Goal: Information Seeking & Learning: Learn about a topic

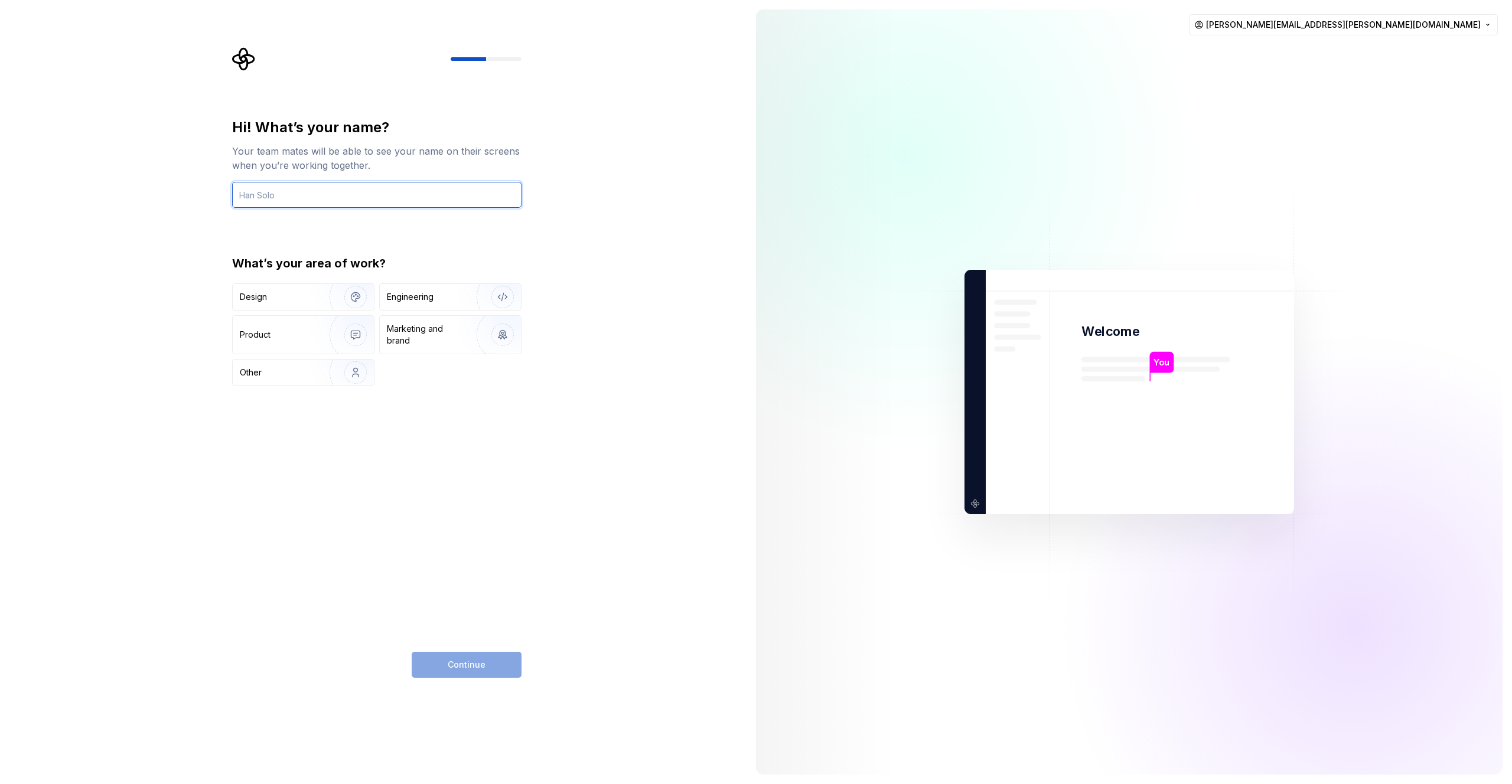
click at [292, 191] on input "text" at bounding box center [377, 195] width 289 height 26
type input "[PERSON_NAME]"
click at [305, 305] on div "Design" at bounding box center [303, 297] width 141 height 26
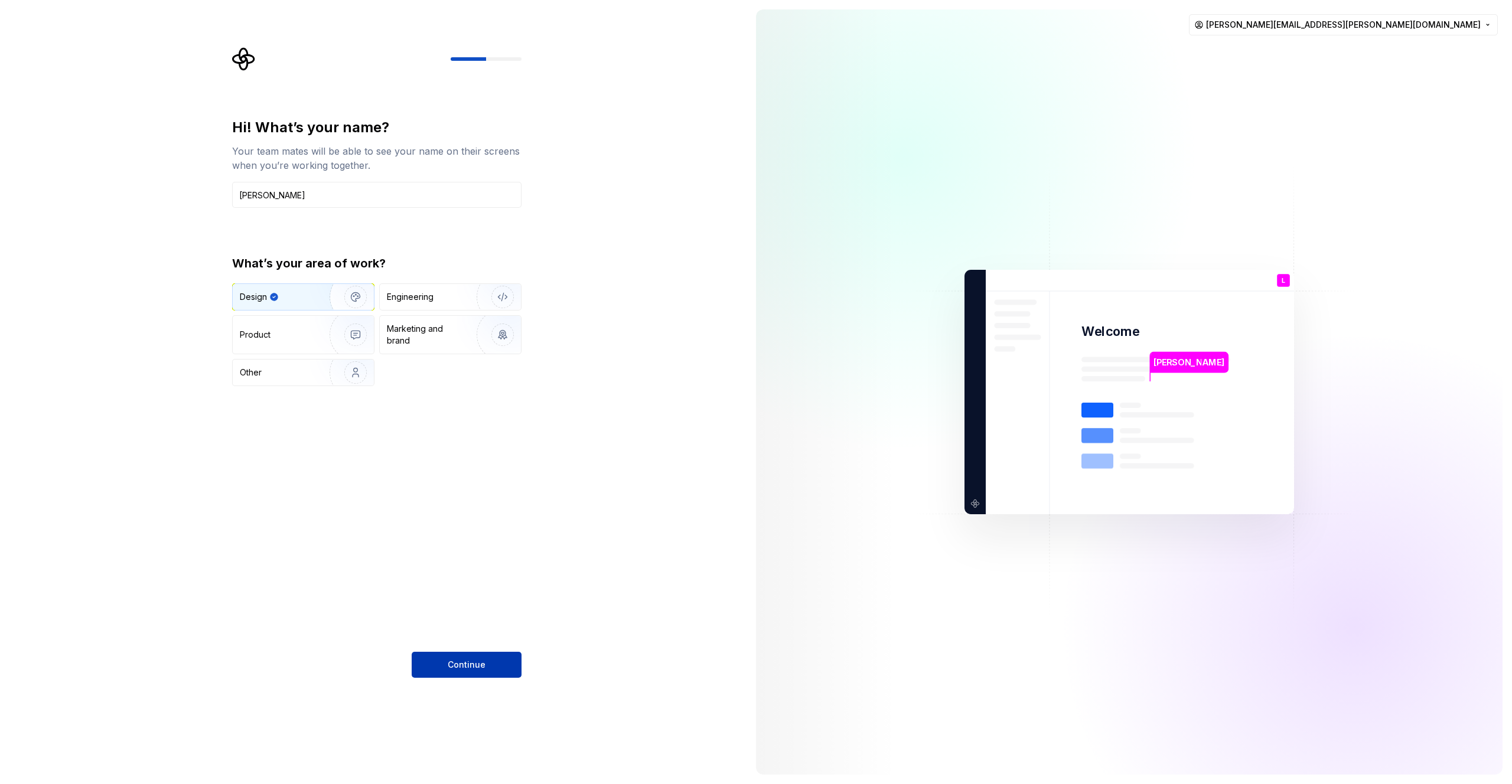
type button "Design"
click at [462, 679] on div "Hi! What’s your name? Your team mates will be able to see your name on their sc…" at bounding box center [373, 392] width 747 height 784
click at [419, 647] on div "Hi! What’s your name? Your team mates will be able to see your name on their sc…" at bounding box center [377, 397] width 289 height 559
click at [441, 657] on button "Continue" at bounding box center [466, 665] width 110 height 26
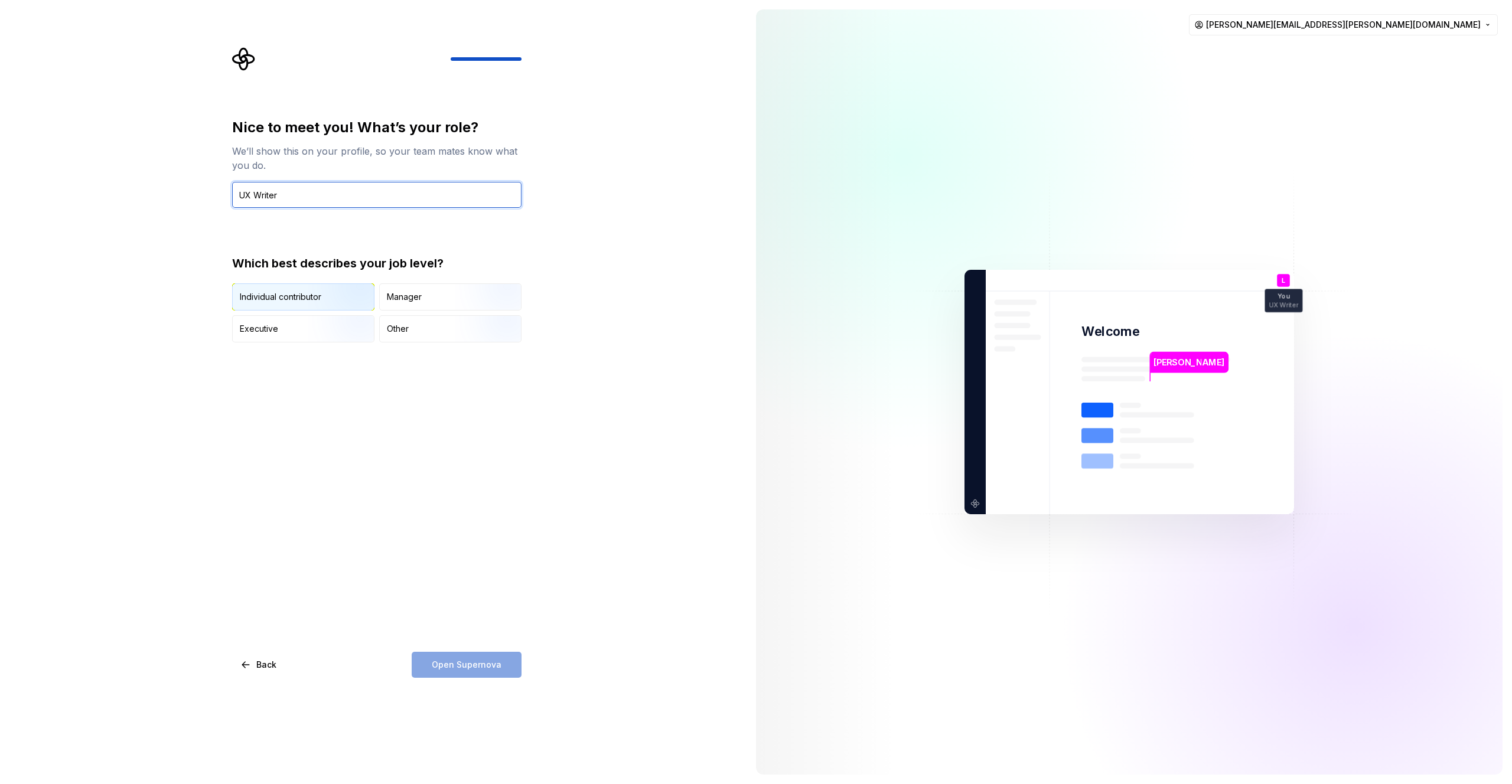
type input "UX Writer"
click at [303, 303] on div "Individual contributor" at bounding box center [303, 297] width 141 height 26
click at [474, 663] on span "Open Supernova" at bounding box center [466, 665] width 70 height 12
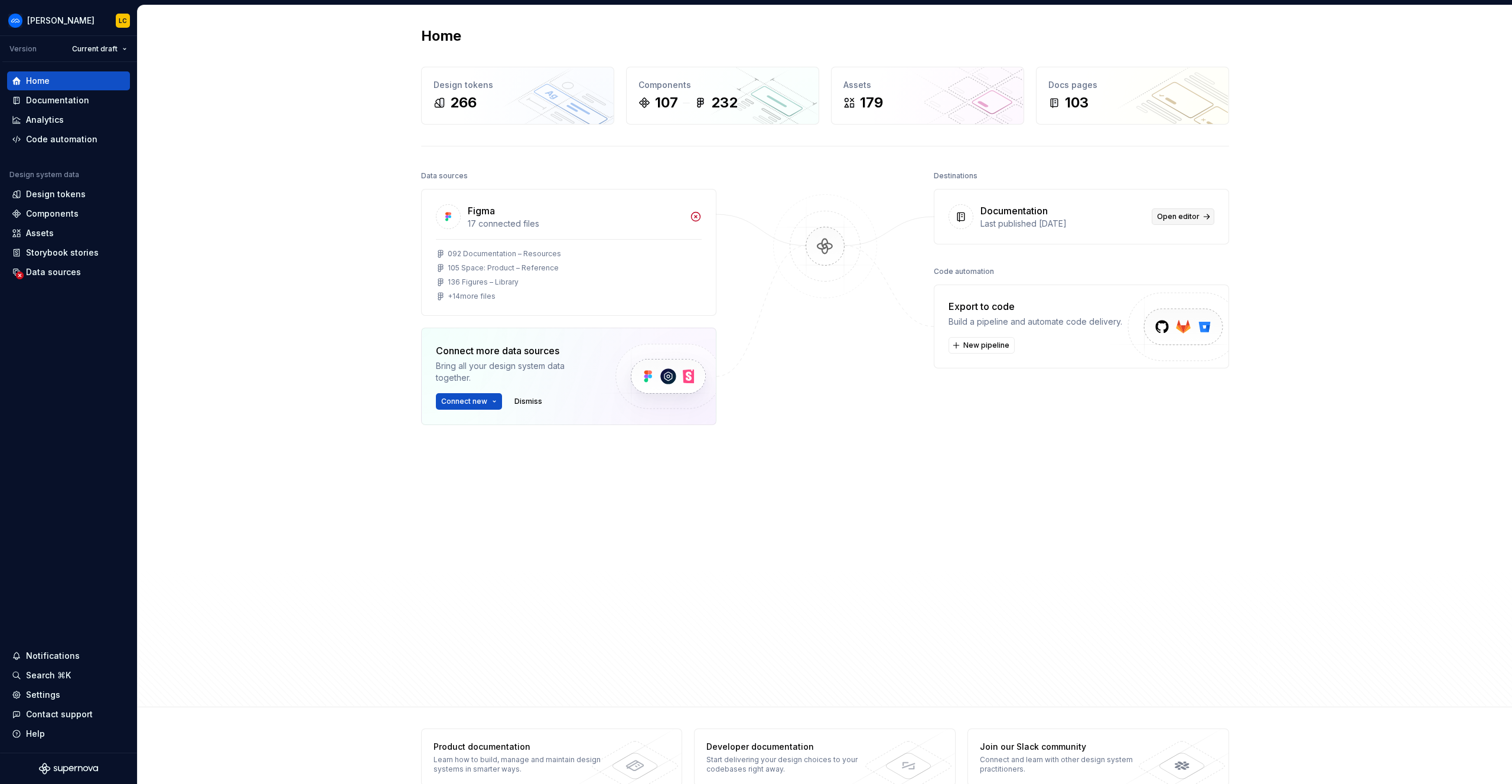
click at [1182, 216] on span "Open editor" at bounding box center [1178, 217] width 43 height 10
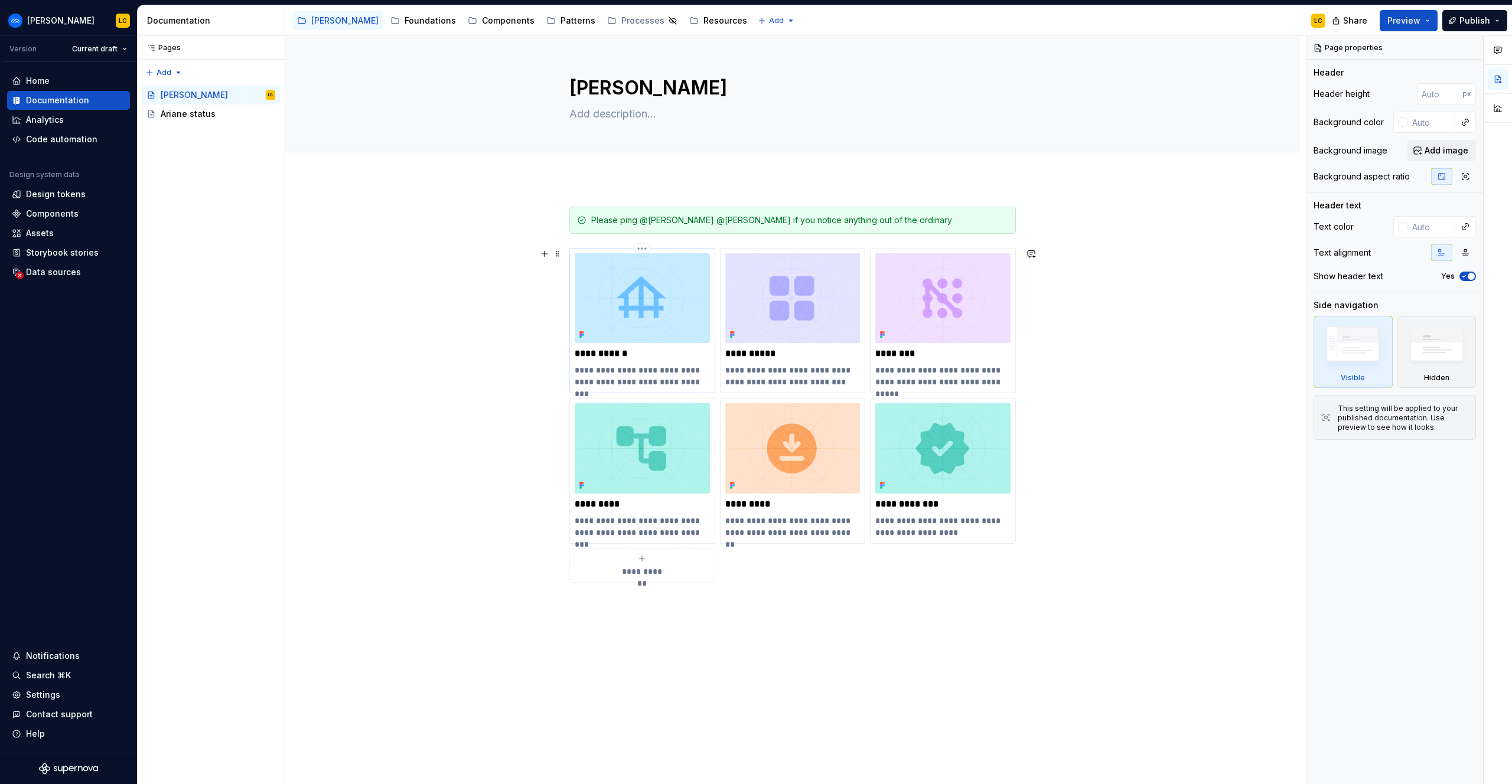
click at [619, 334] on img at bounding box center [642, 298] width 135 height 89
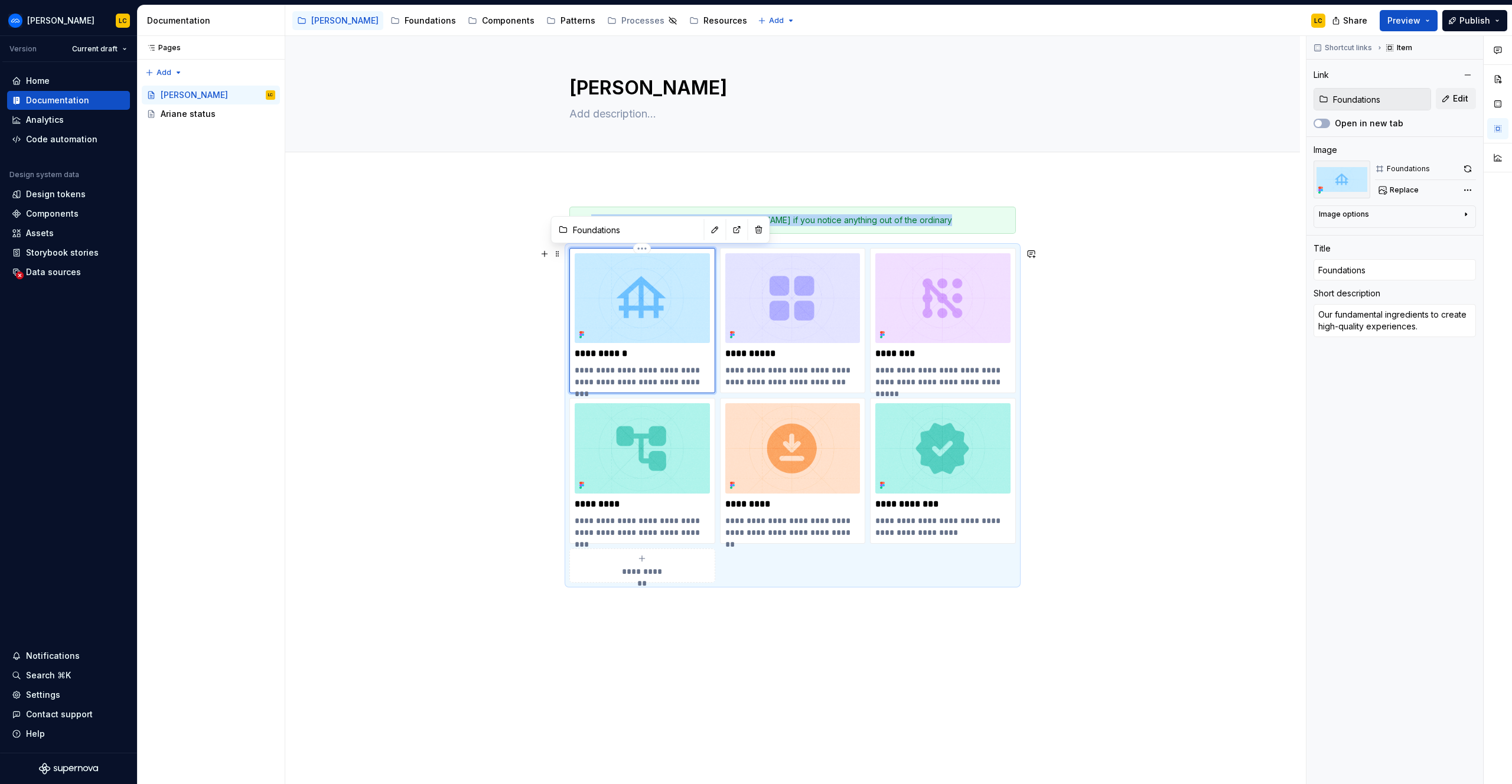
click at [612, 363] on div "**********" at bounding box center [642, 320] width 135 height 134
click at [612, 349] on p "**********" at bounding box center [642, 354] width 135 height 12
click at [205, 90] on div "Ariane LC" at bounding box center [218, 94] width 114 height 17
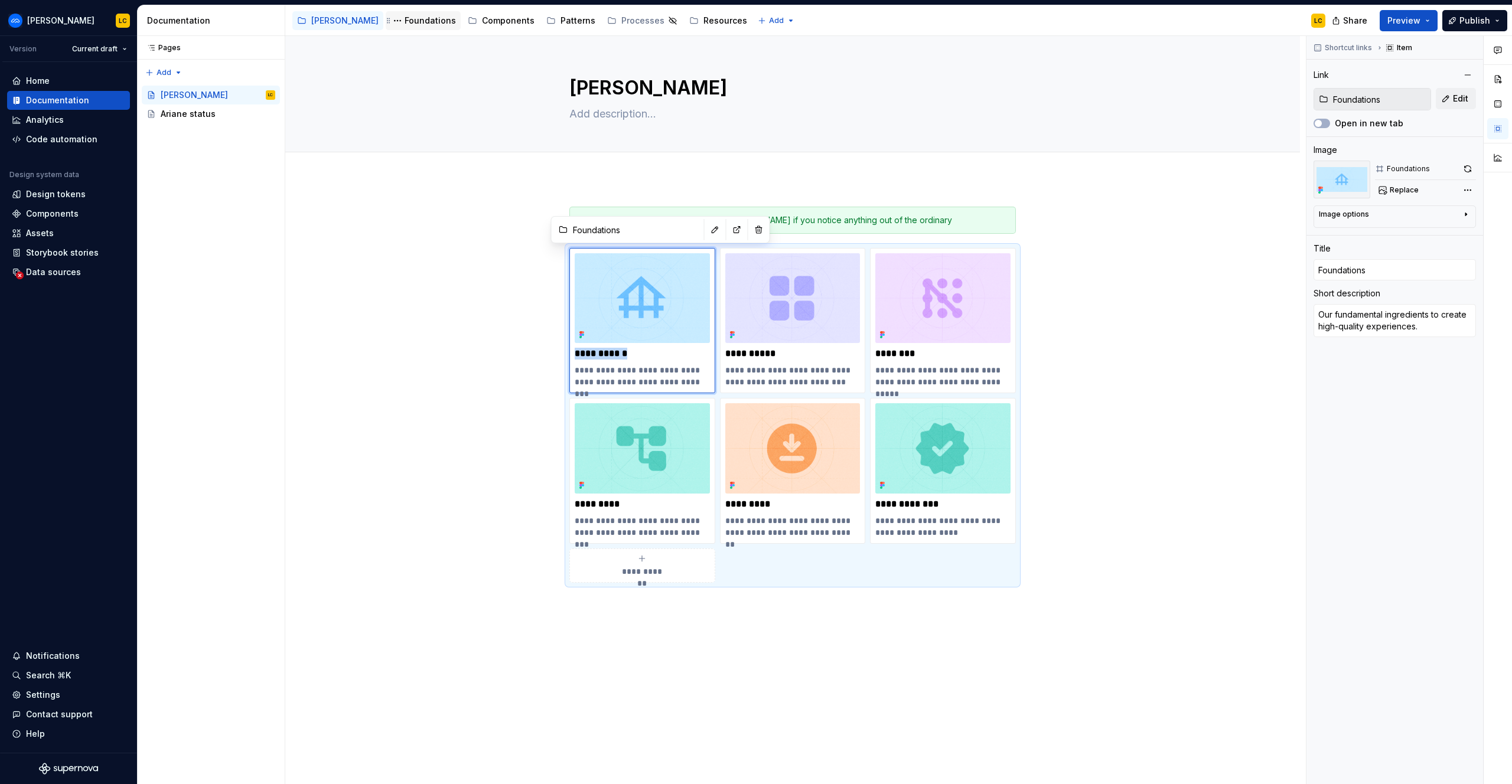
click at [397, 12] on div "Foundations" at bounding box center [422, 20] width 75 height 19
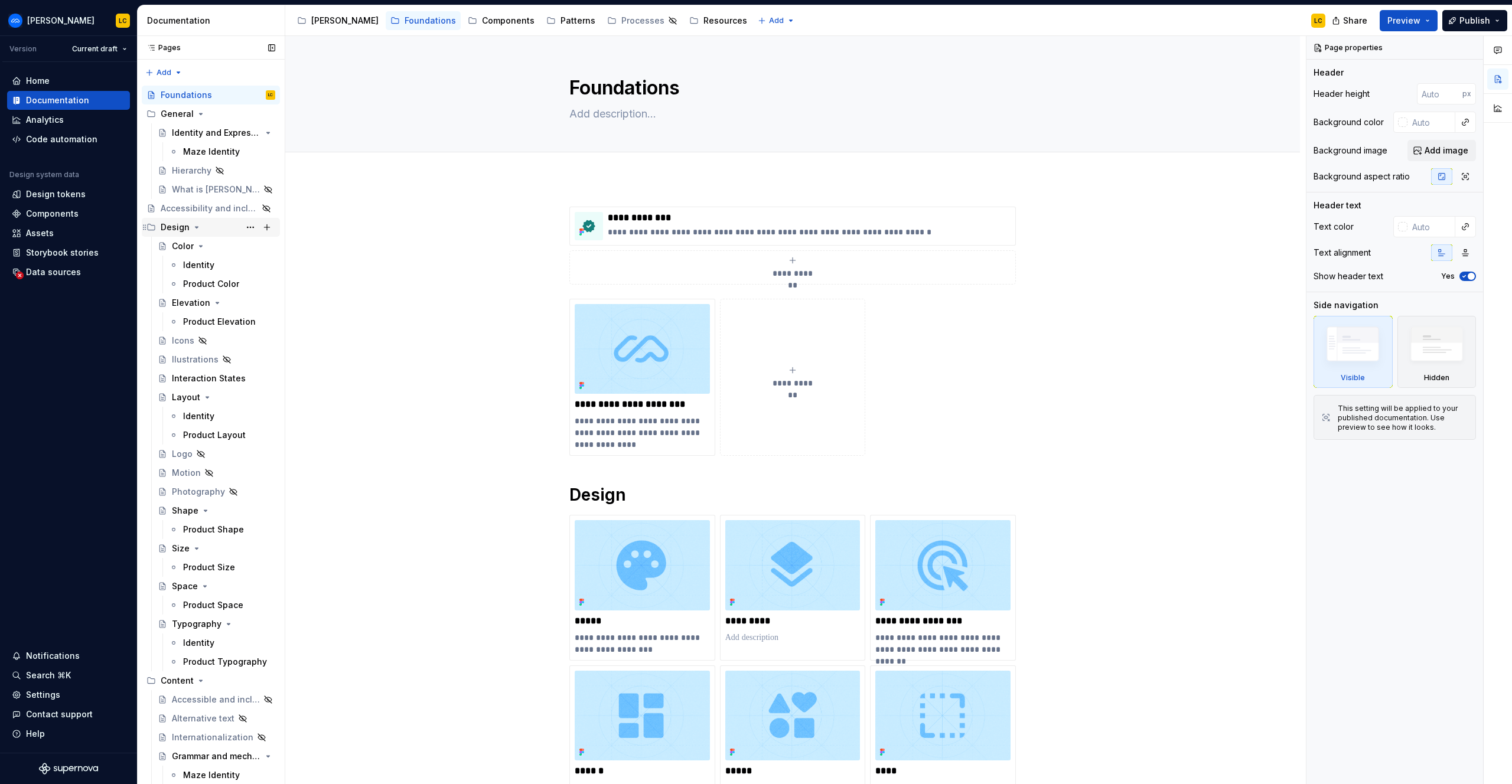
click at [196, 228] on icon "Page tree" at bounding box center [197, 227] width 3 height 1
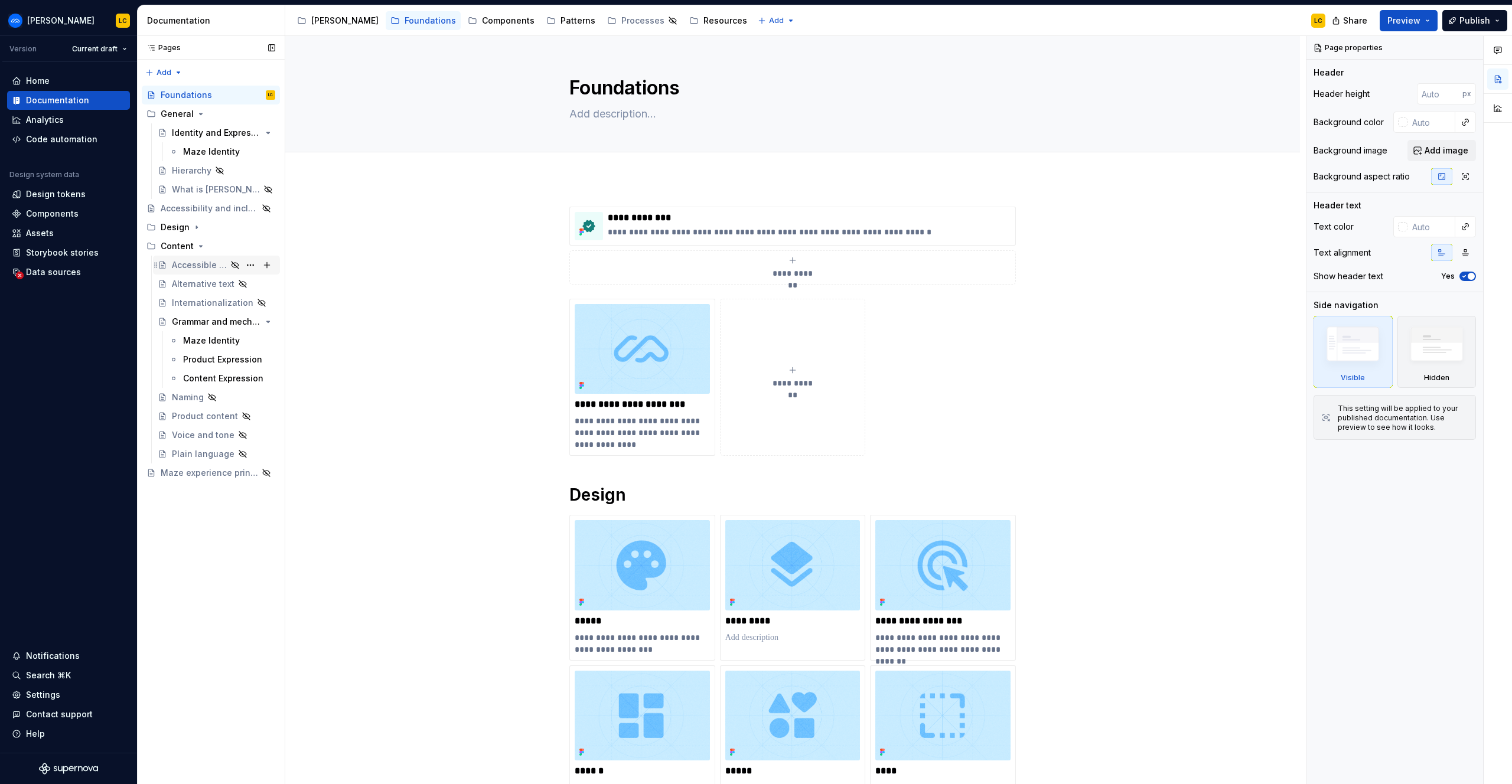
click at [193, 263] on div "Accessible and inclusive language" at bounding box center [199, 265] width 55 height 12
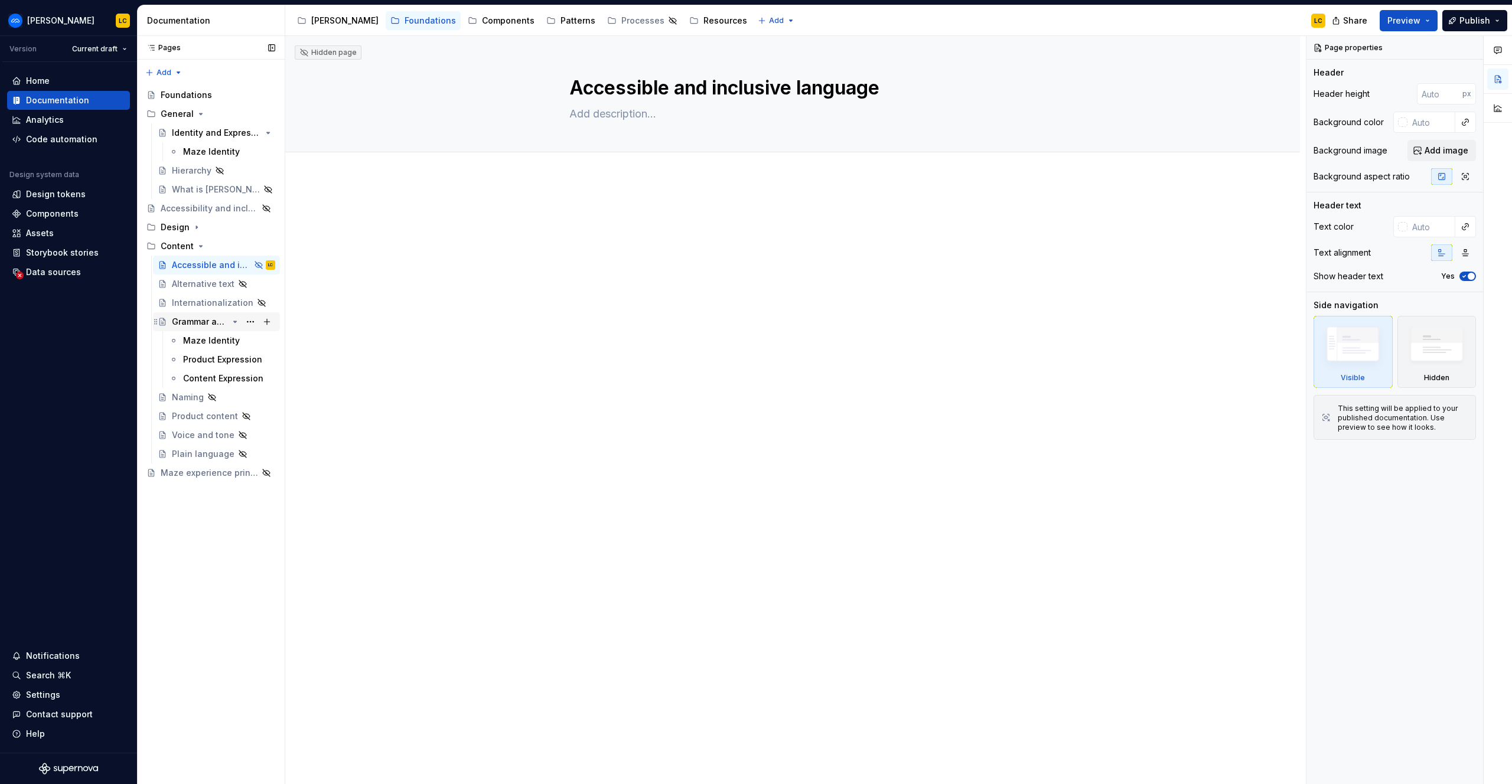
click at [199, 321] on div "Grammar and mechanics" at bounding box center [200, 322] width 56 height 12
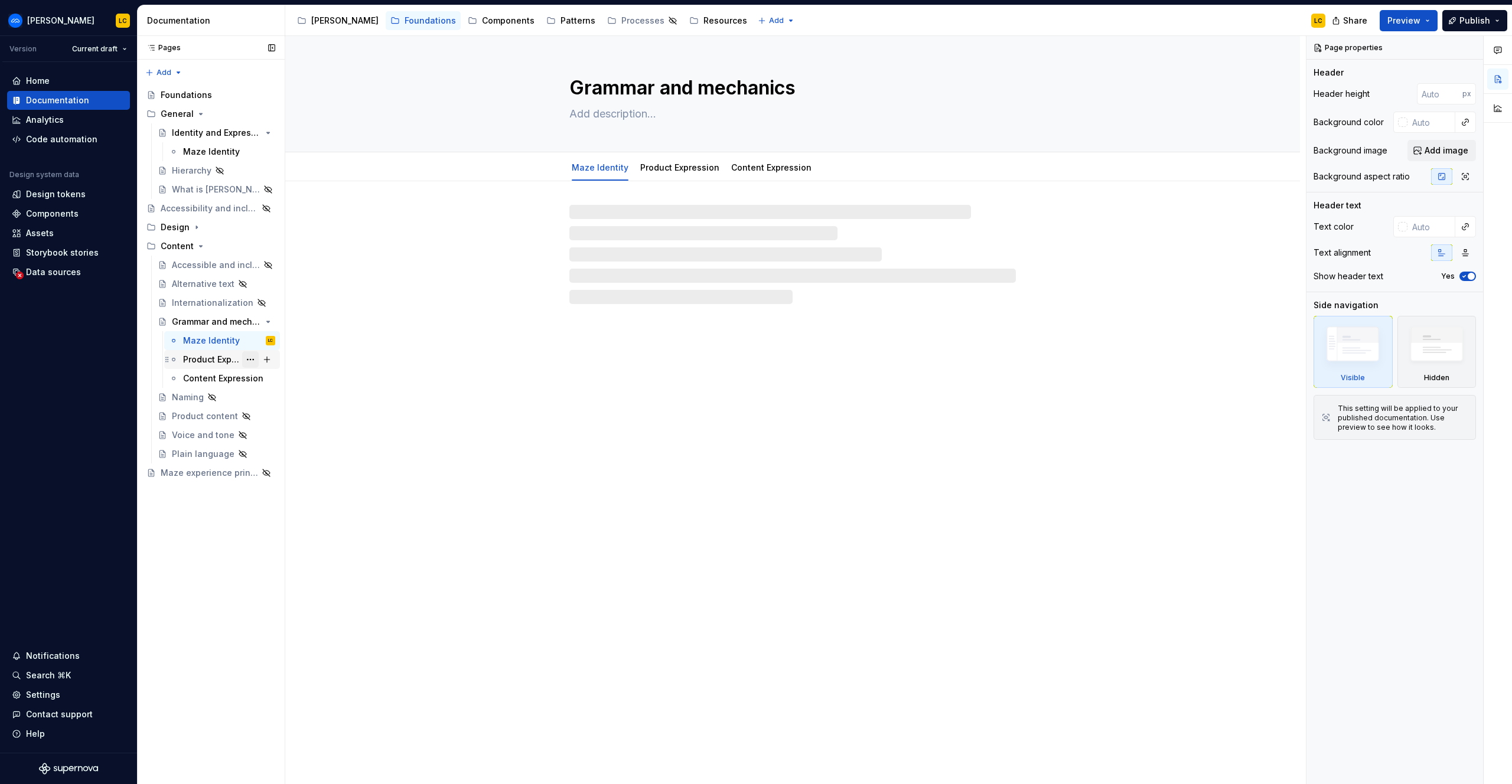
click at [254, 360] on button "Page tree" at bounding box center [251, 360] width 17 height 17
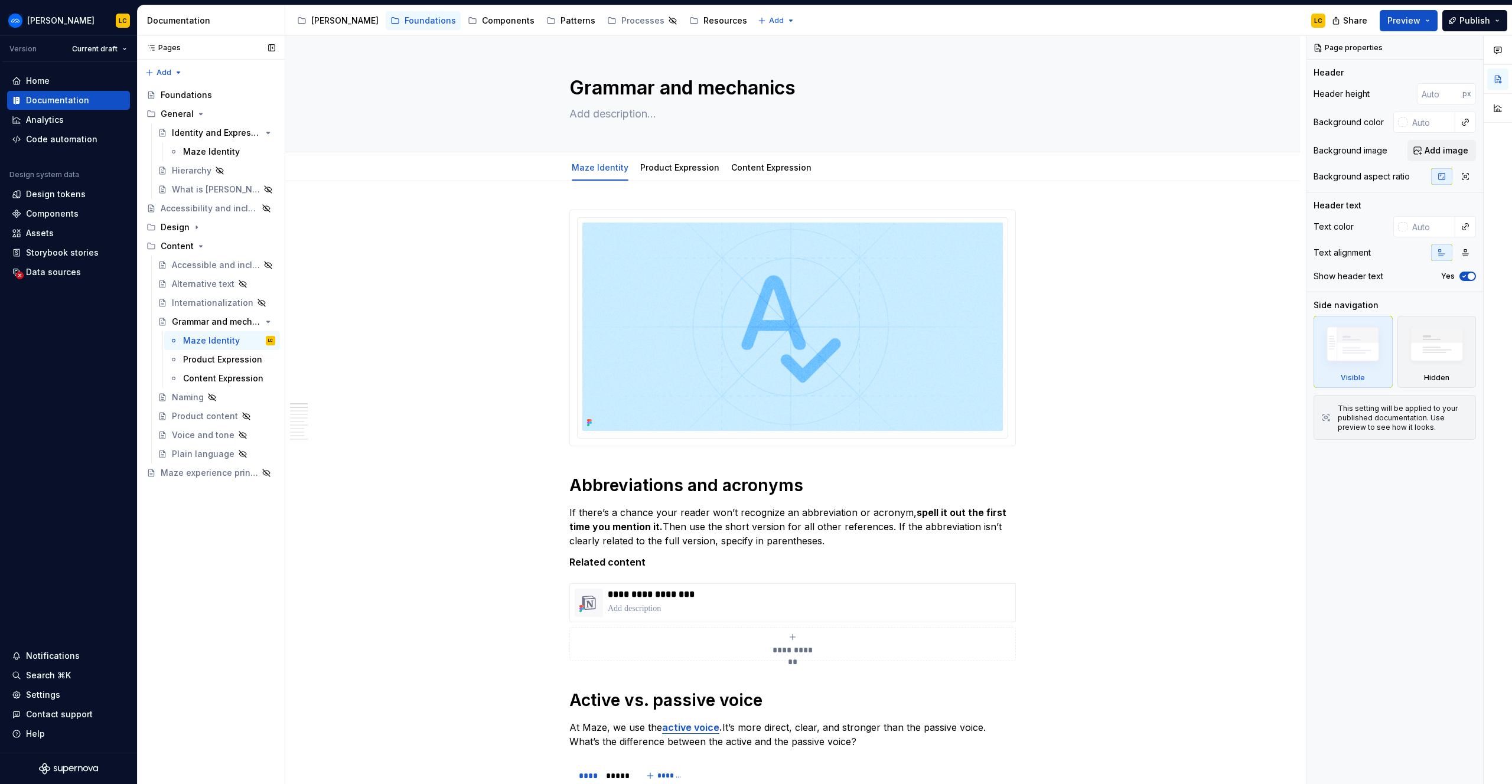
click at [211, 341] on div "Pages Pages Add Accessibility guide for tree Page tree. Navigate the tree with …" at bounding box center [211, 409] width 148 height 748
click at [205, 359] on div "Product Expression" at bounding box center [211, 360] width 57 height 12
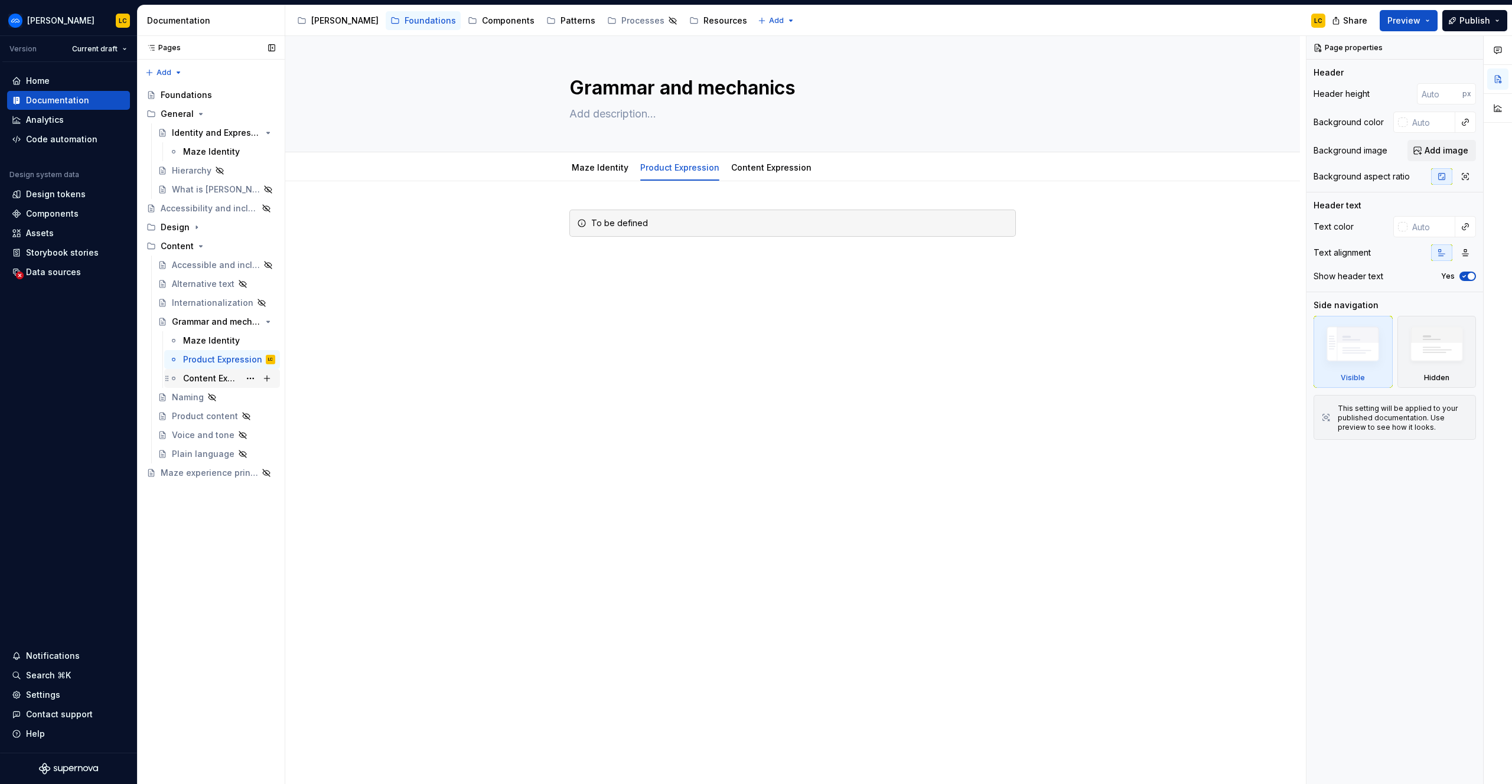
click at [206, 373] on div "Content Expression" at bounding box center [211, 379] width 57 height 12
click at [212, 342] on div "Maze Identity" at bounding box center [211, 341] width 57 height 12
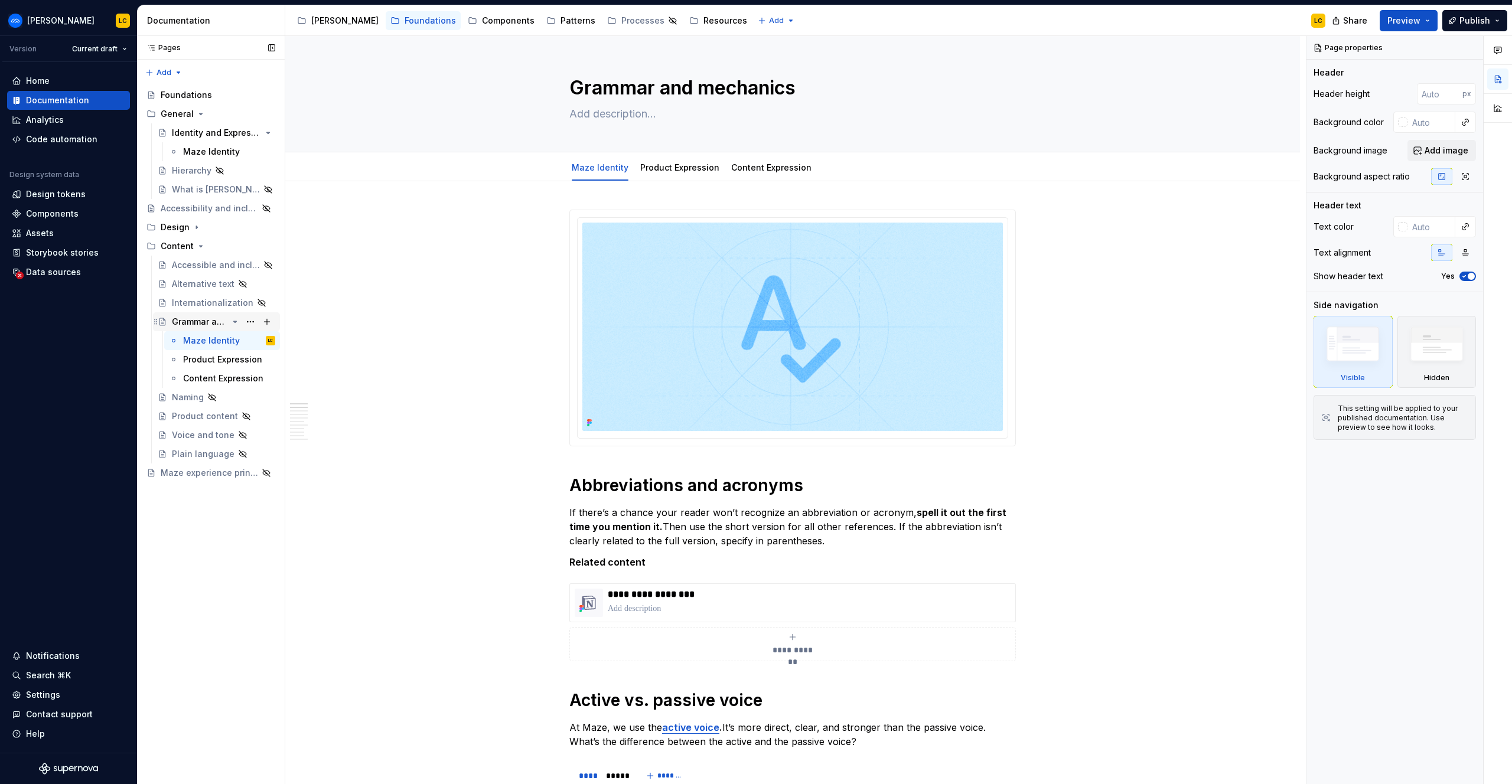
click at [213, 326] on div "Grammar and mechanics" at bounding box center [200, 322] width 56 height 12
click at [203, 321] on div "Grammar and mechanics" at bounding box center [200, 322] width 56 height 12
click at [252, 339] on button "Page tree" at bounding box center [251, 341] width 17 height 17
click at [275, 405] on div "Hide tab" at bounding box center [322, 404] width 115 height 12
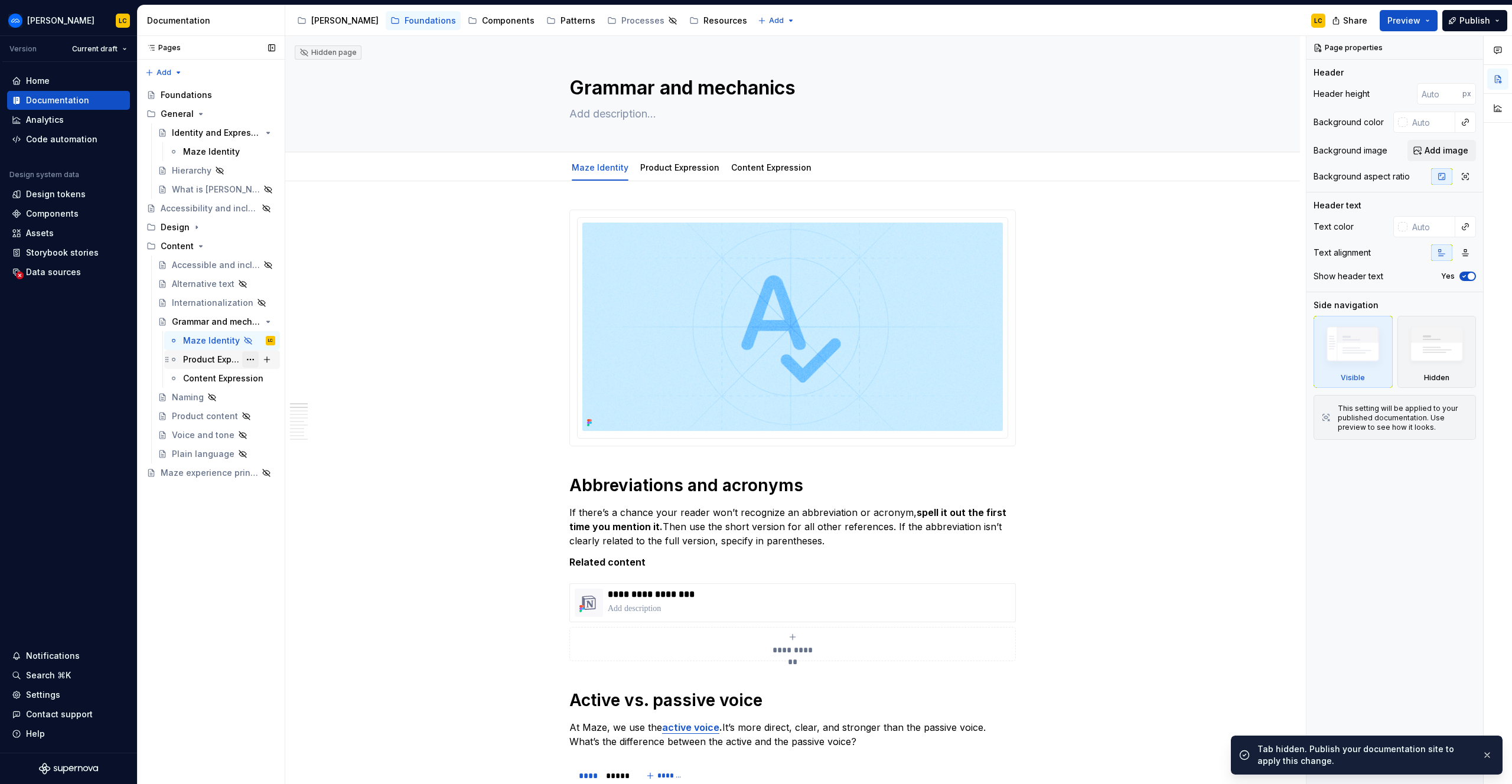
click at [254, 358] on button "Page tree" at bounding box center [251, 360] width 17 height 17
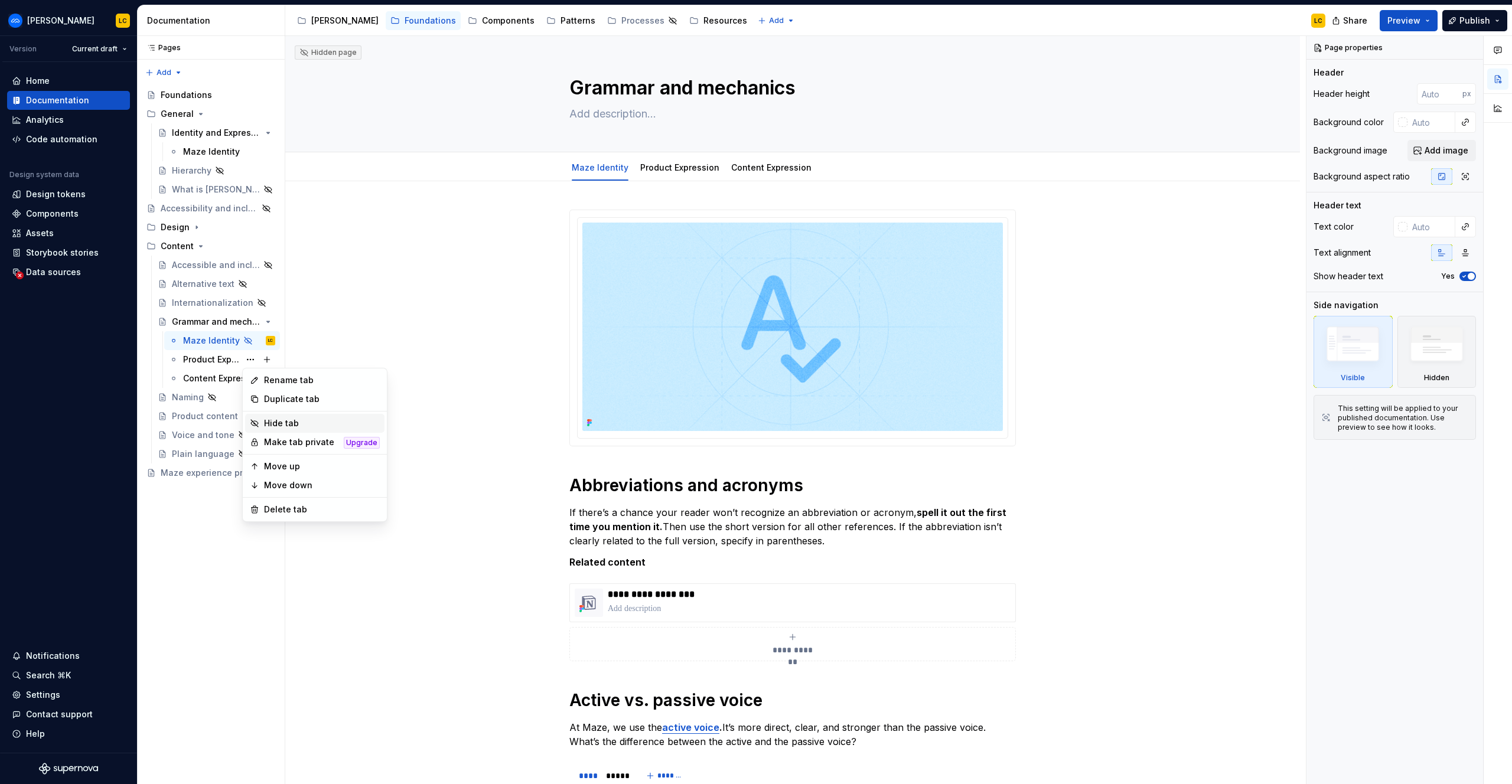
click at [274, 425] on div "Hide tab" at bounding box center [322, 423] width 115 height 12
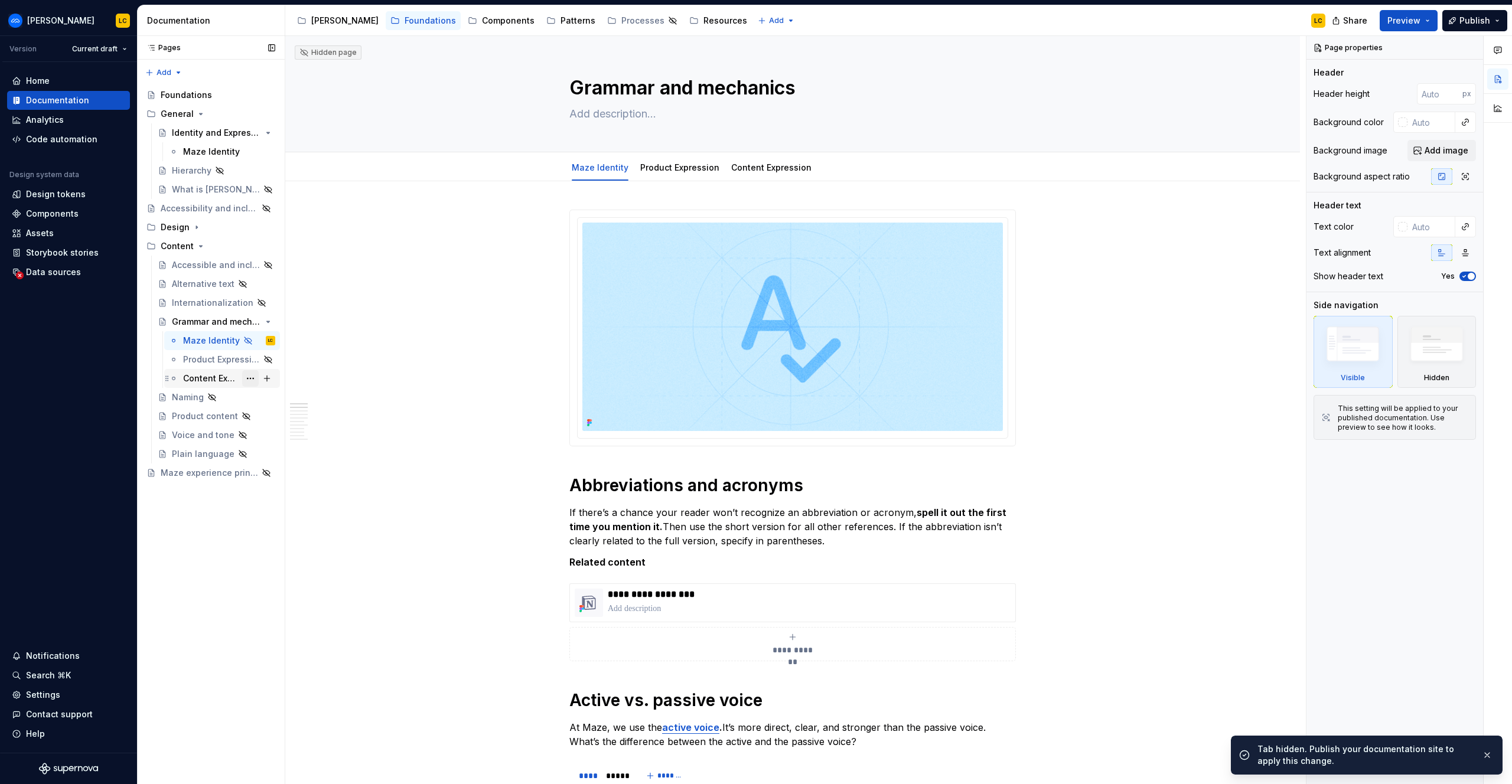
click at [252, 378] on button "Page tree" at bounding box center [251, 379] width 17 height 17
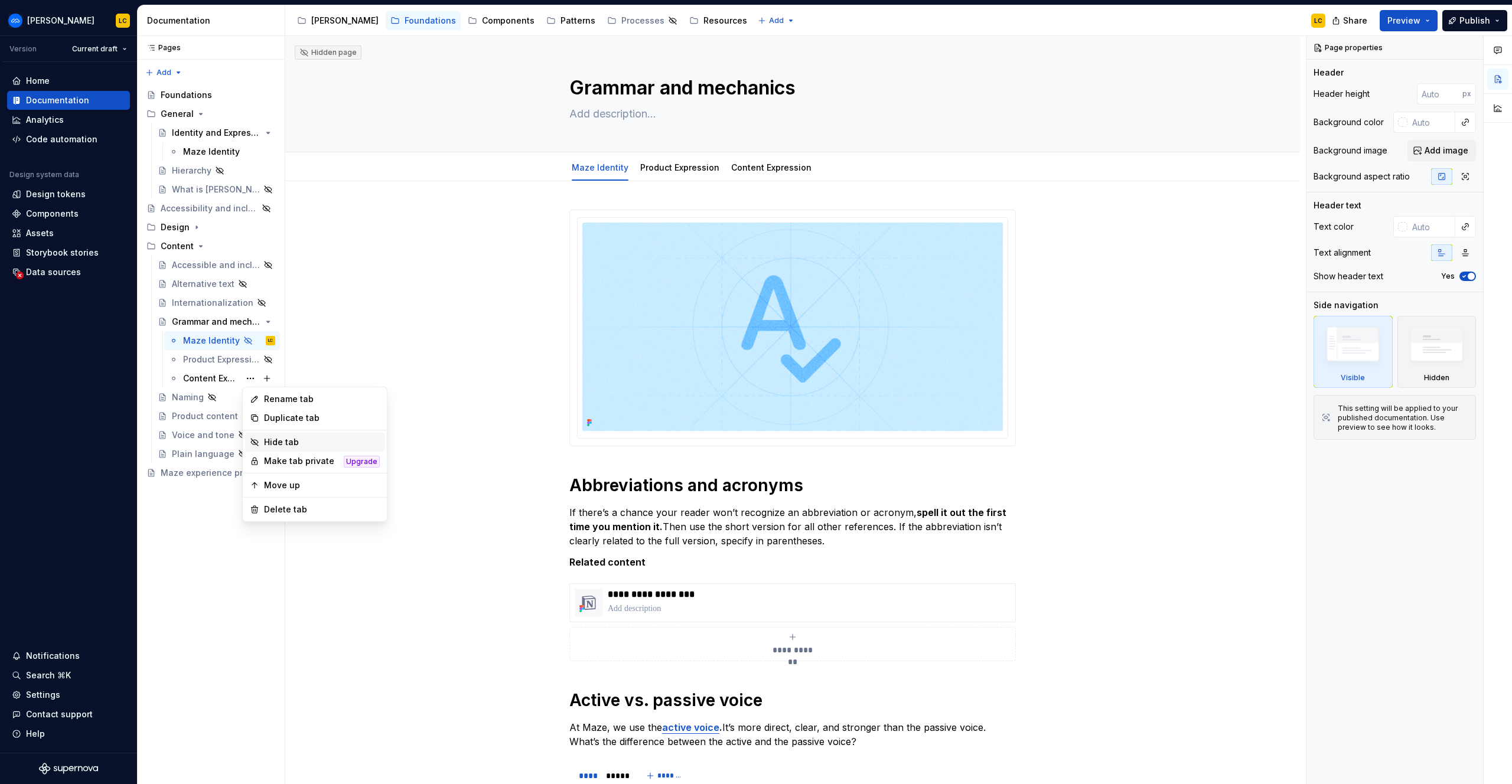
click at [282, 442] on div "Hide tab" at bounding box center [322, 442] width 115 height 12
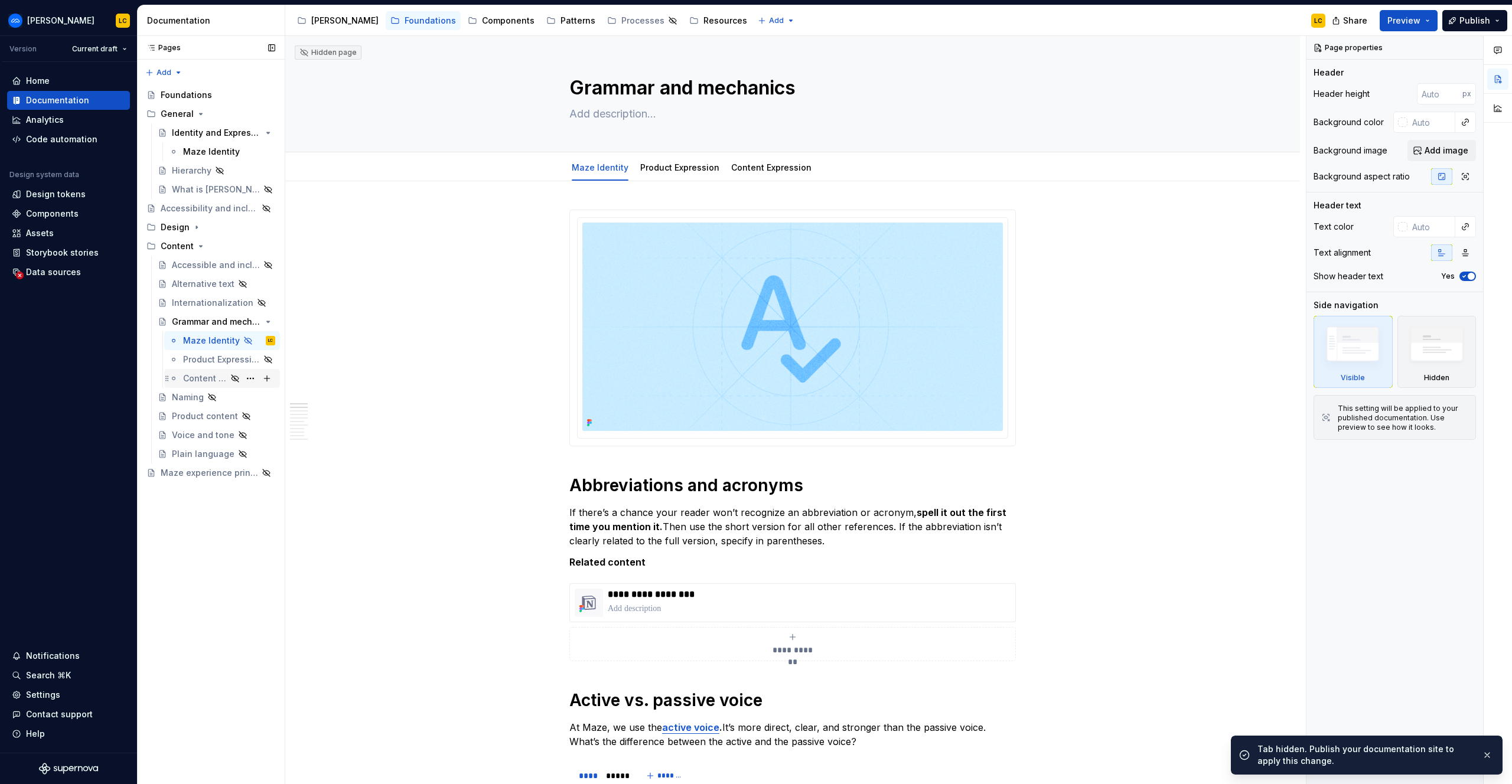
click at [205, 374] on div "Content Expression" at bounding box center [205, 379] width 44 height 12
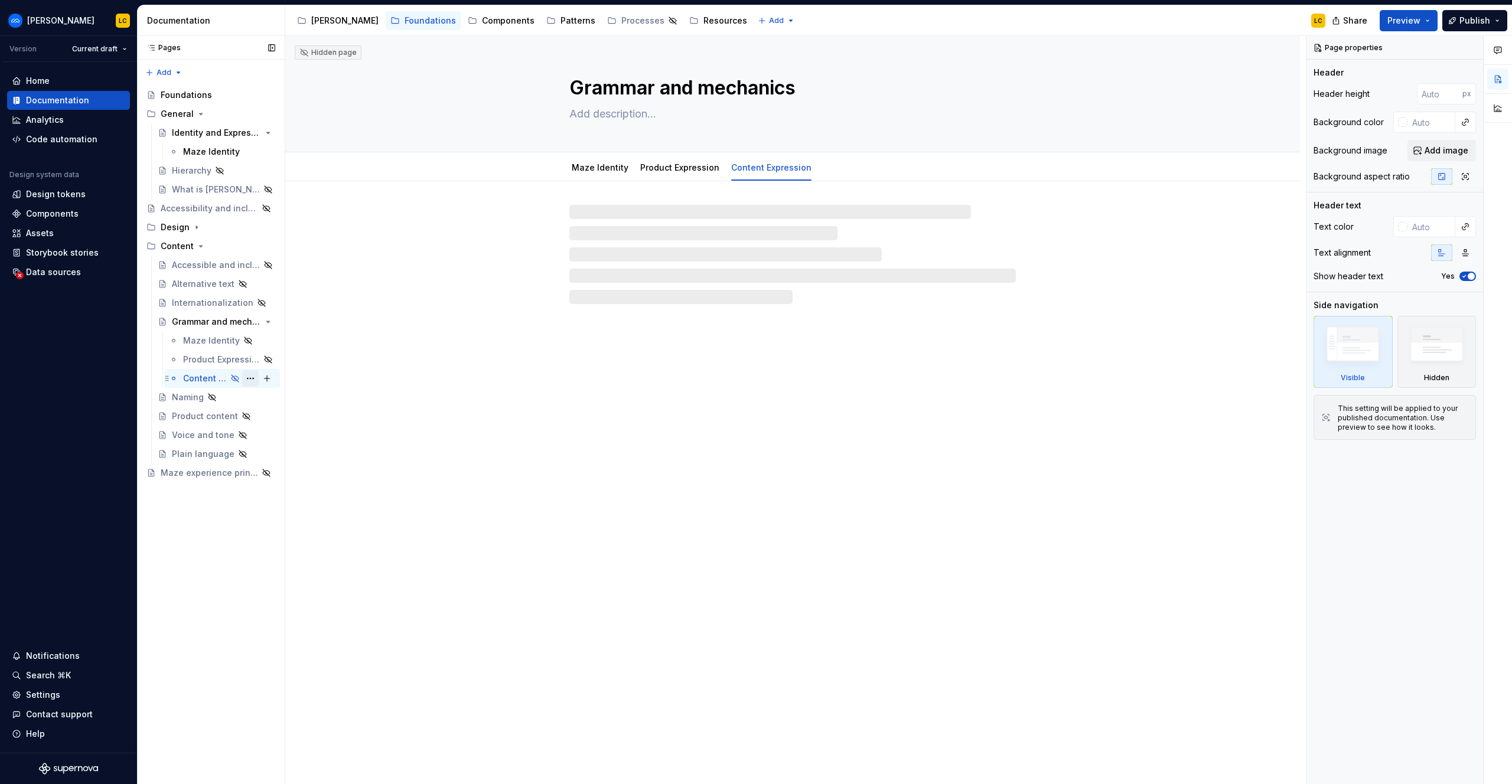
click at [248, 379] on button "Page tree" at bounding box center [251, 379] width 17 height 17
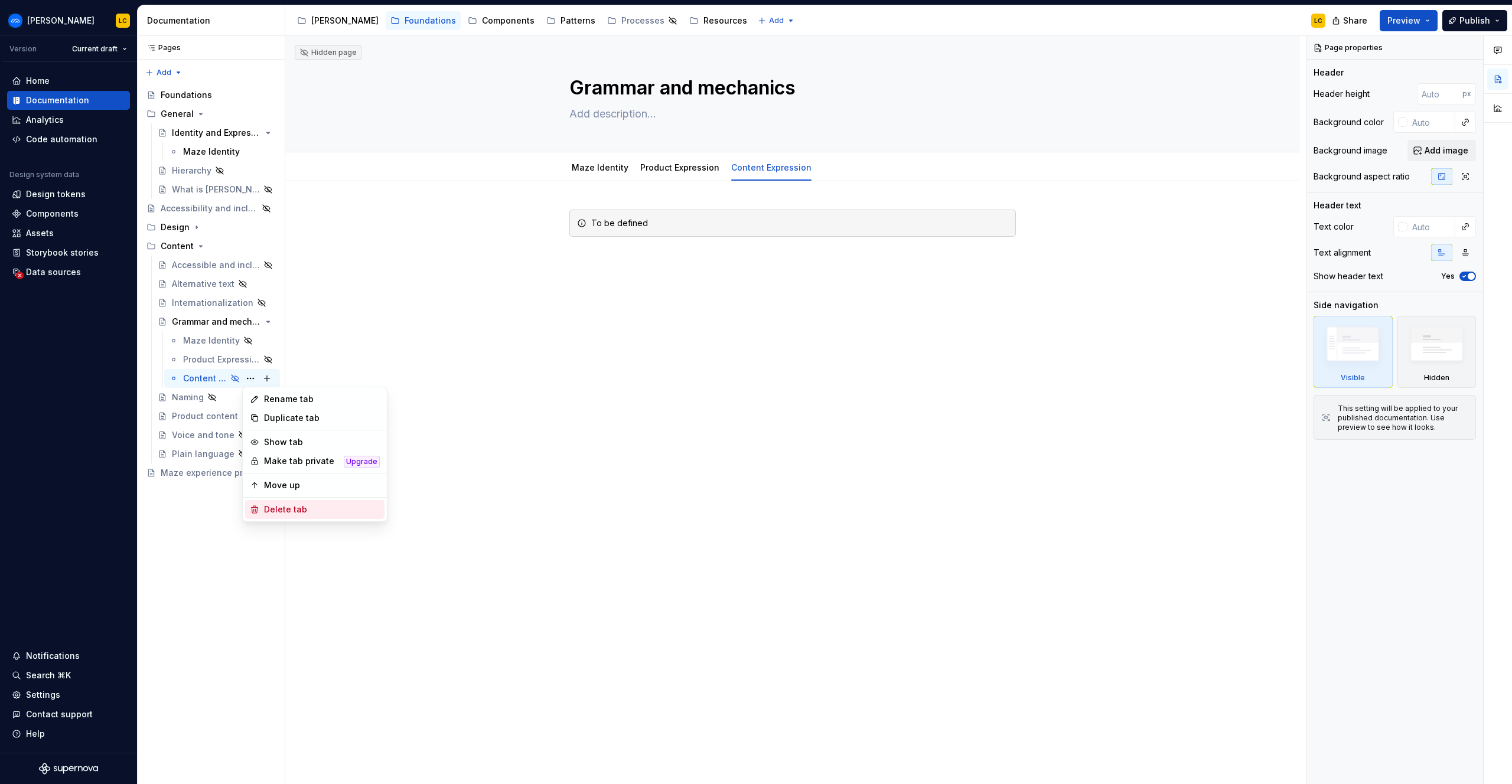
click at [268, 509] on div "Delete tab" at bounding box center [322, 510] width 115 height 12
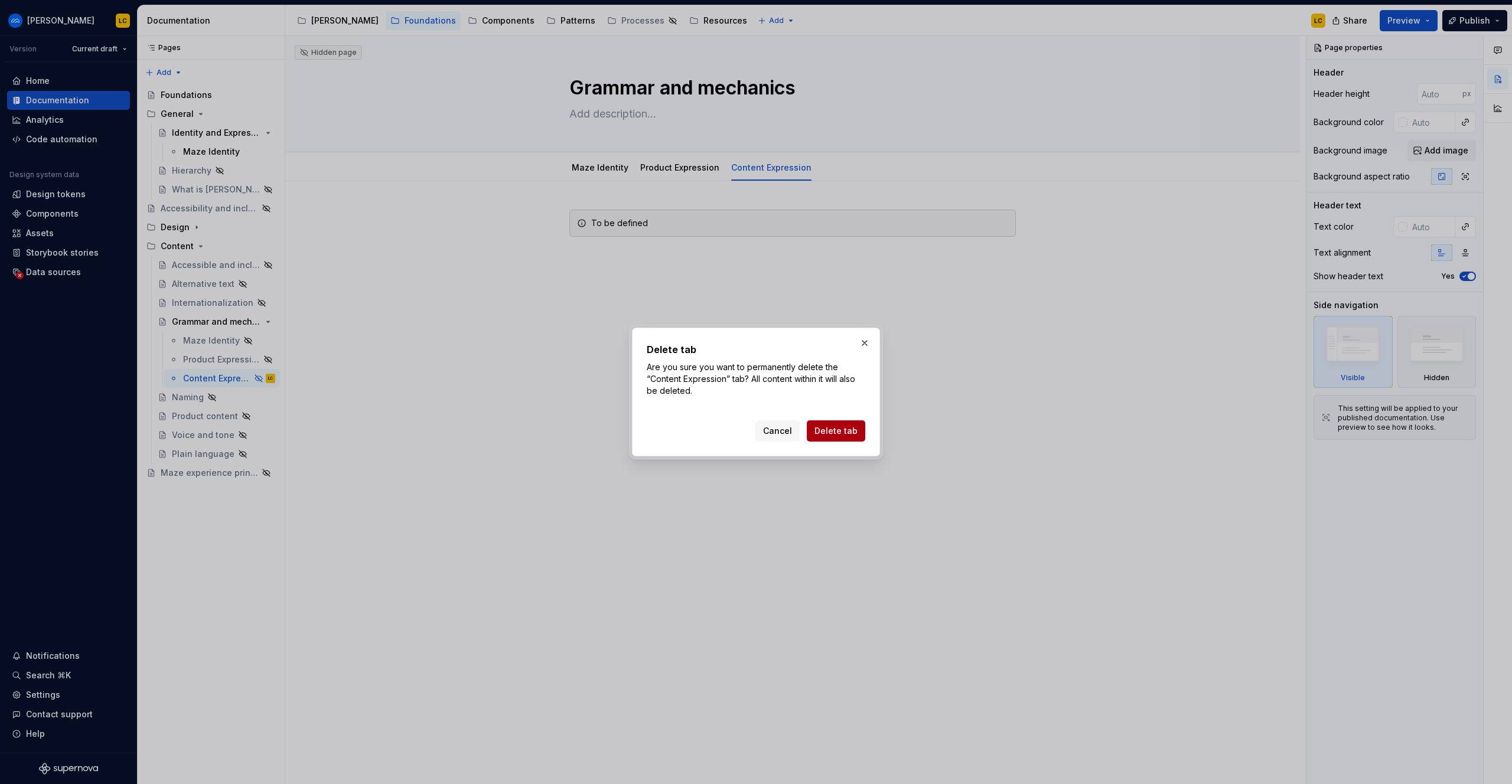
click at [842, 433] on span "Delete tab" at bounding box center [835, 431] width 43 height 12
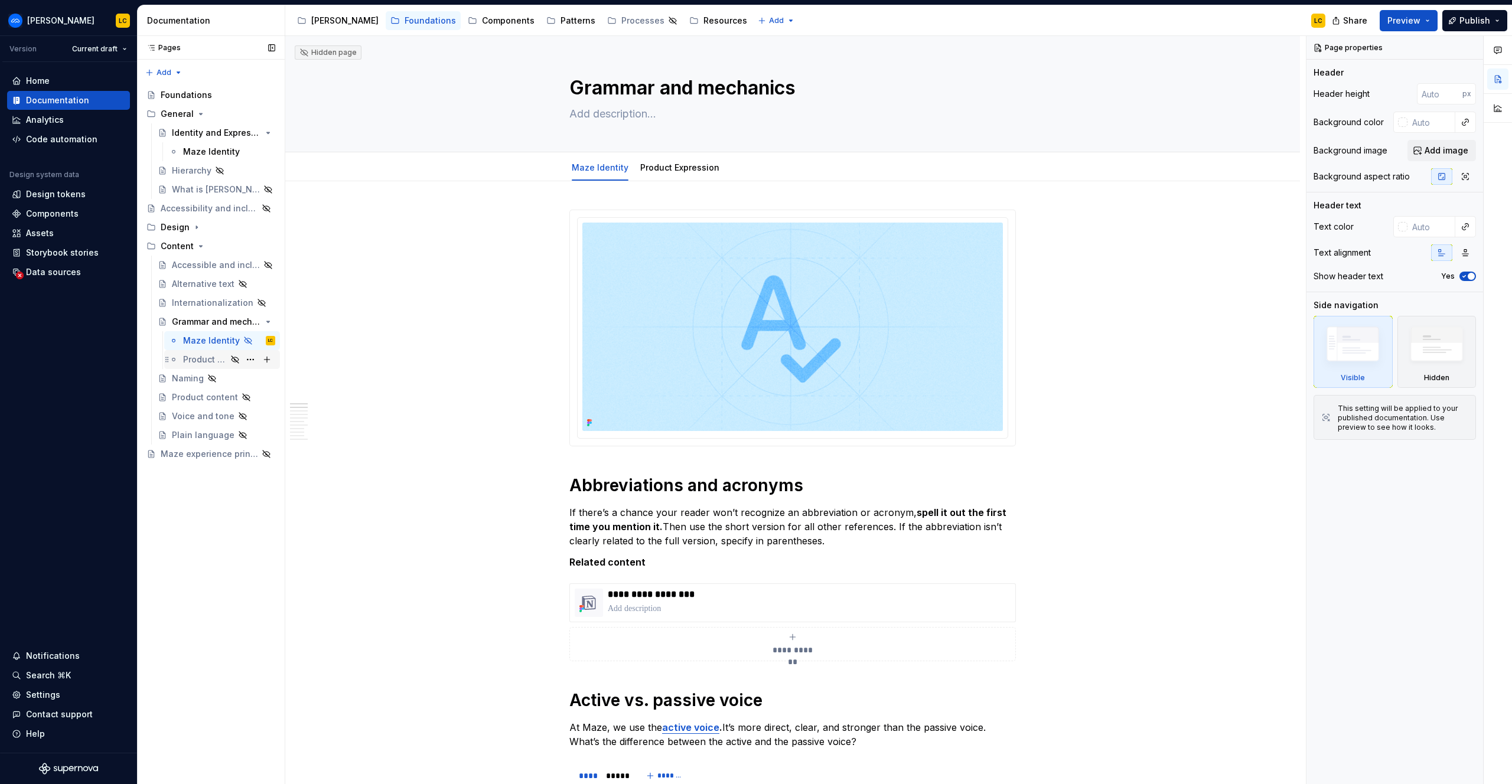
click at [214, 357] on div "Product Expression" at bounding box center [205, 360] width 44 height 12
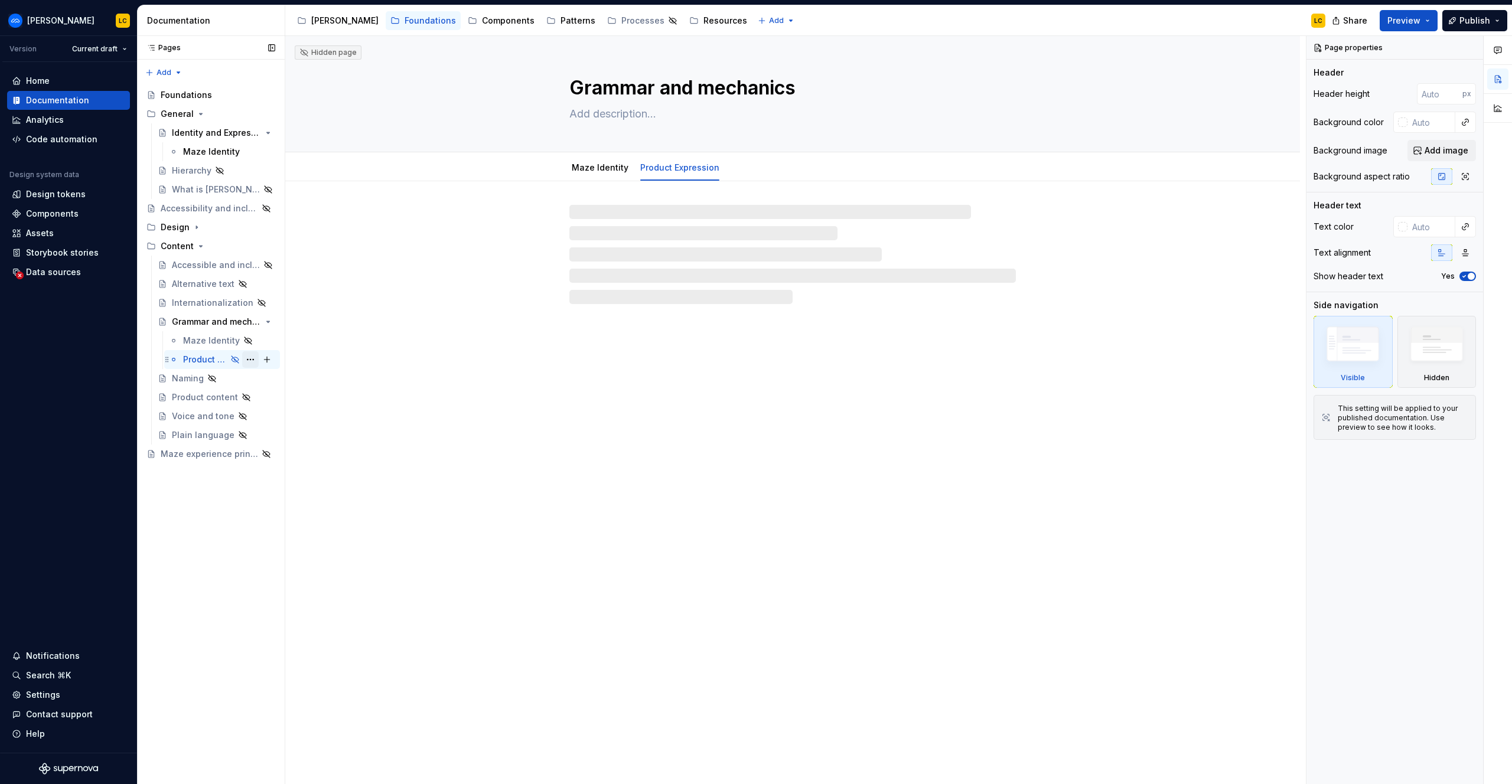
click at [252, 357] on button "Page tree" at bounding box center [251, 360] width 17 height 17
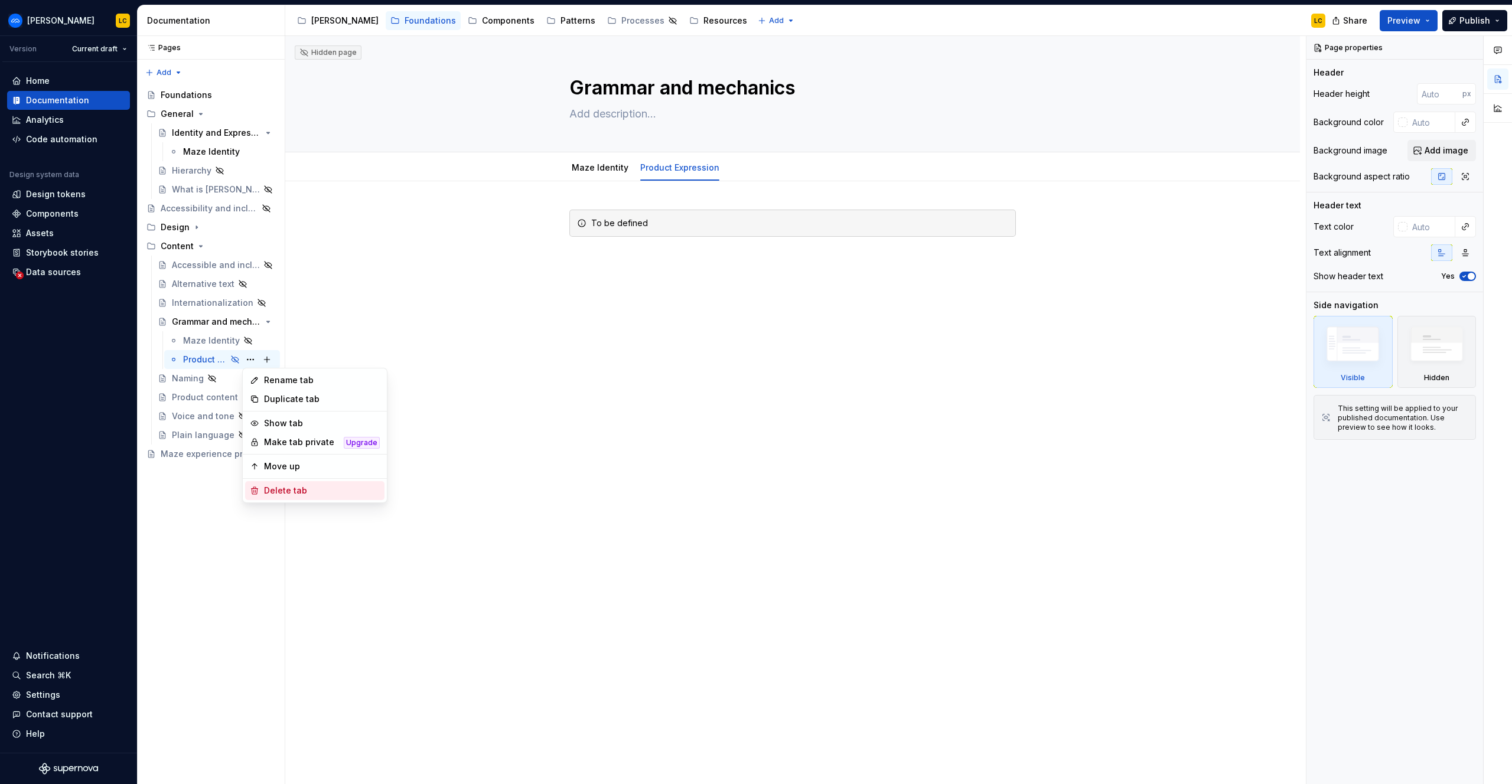
click at [299, 490] on div "Delete tab" at bounding box center [322, 491] width 115 height 12
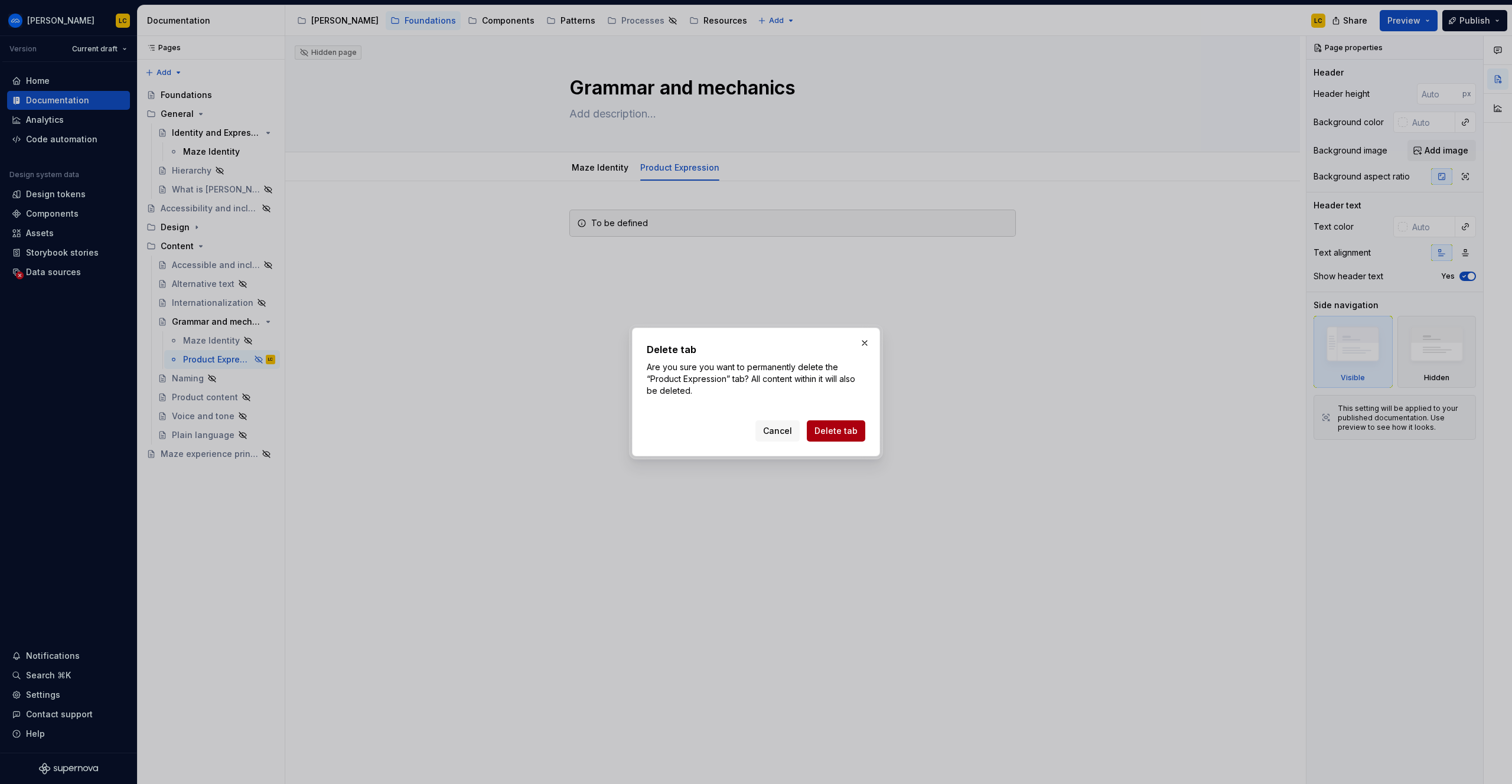
click at [850, 433] on span "Delete tab" at bounding box center [835, 431] width 43 height 12
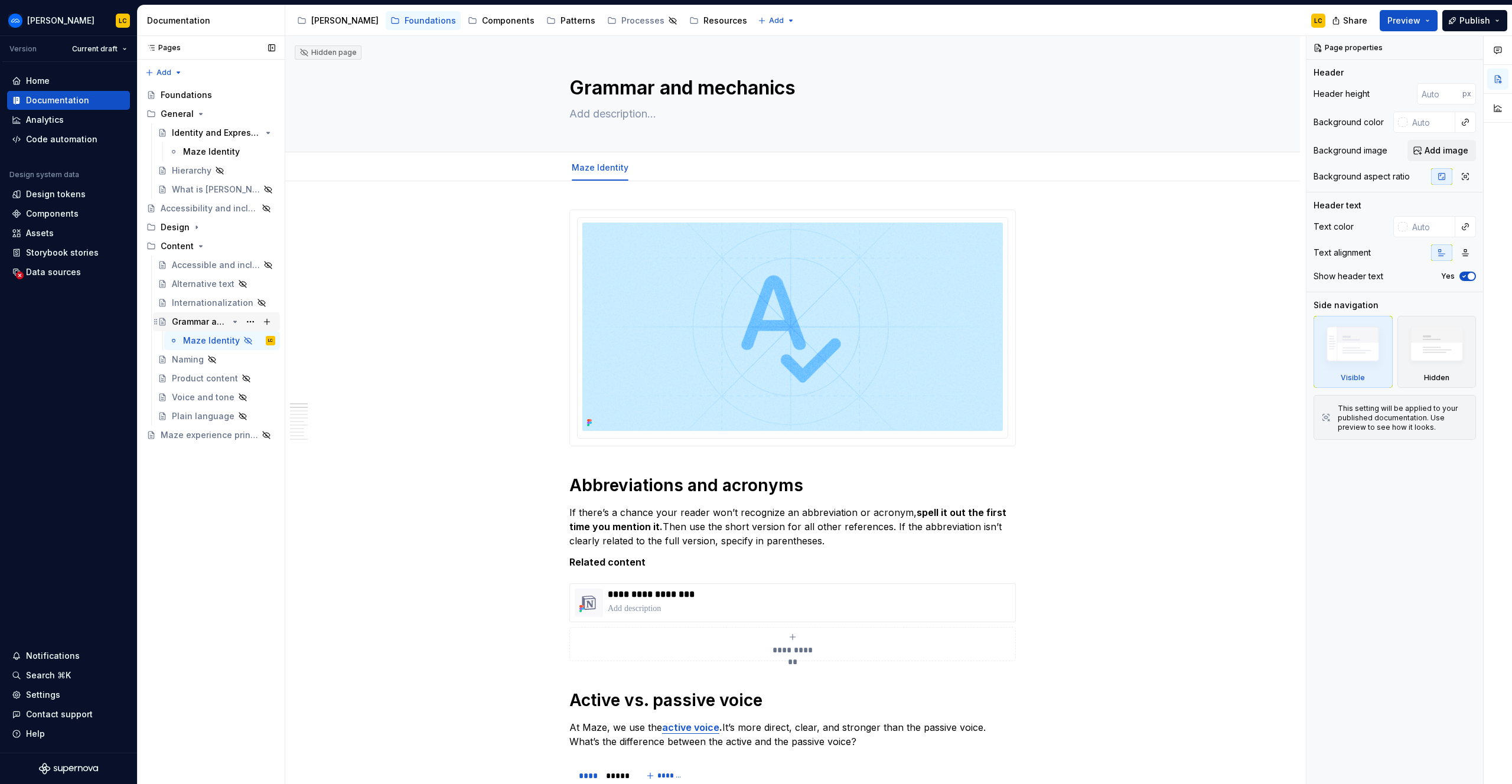
click at [216, 318] on div "Grammar and mechanics" at bounding box center [200, 322] width 56 height 12
click at [252, 321] on button "Page tree" at bounding box center [251, 322] width 17 height 17
click at [252, 324] on div "Pages Pages Add Accessibility guide for tree Page tree. Navigate the tree with …" at bounding box center [211, 409] width 148 height 748
click at [0, 0] on button "Page tree" at bounding box center [0, 0] width 0 height 0
click at [296, 585] on html "Ariane LC Version Current draft Home Documentation Analytics Code automation De…" at bounding box center [756, 392] width 1512 height 784
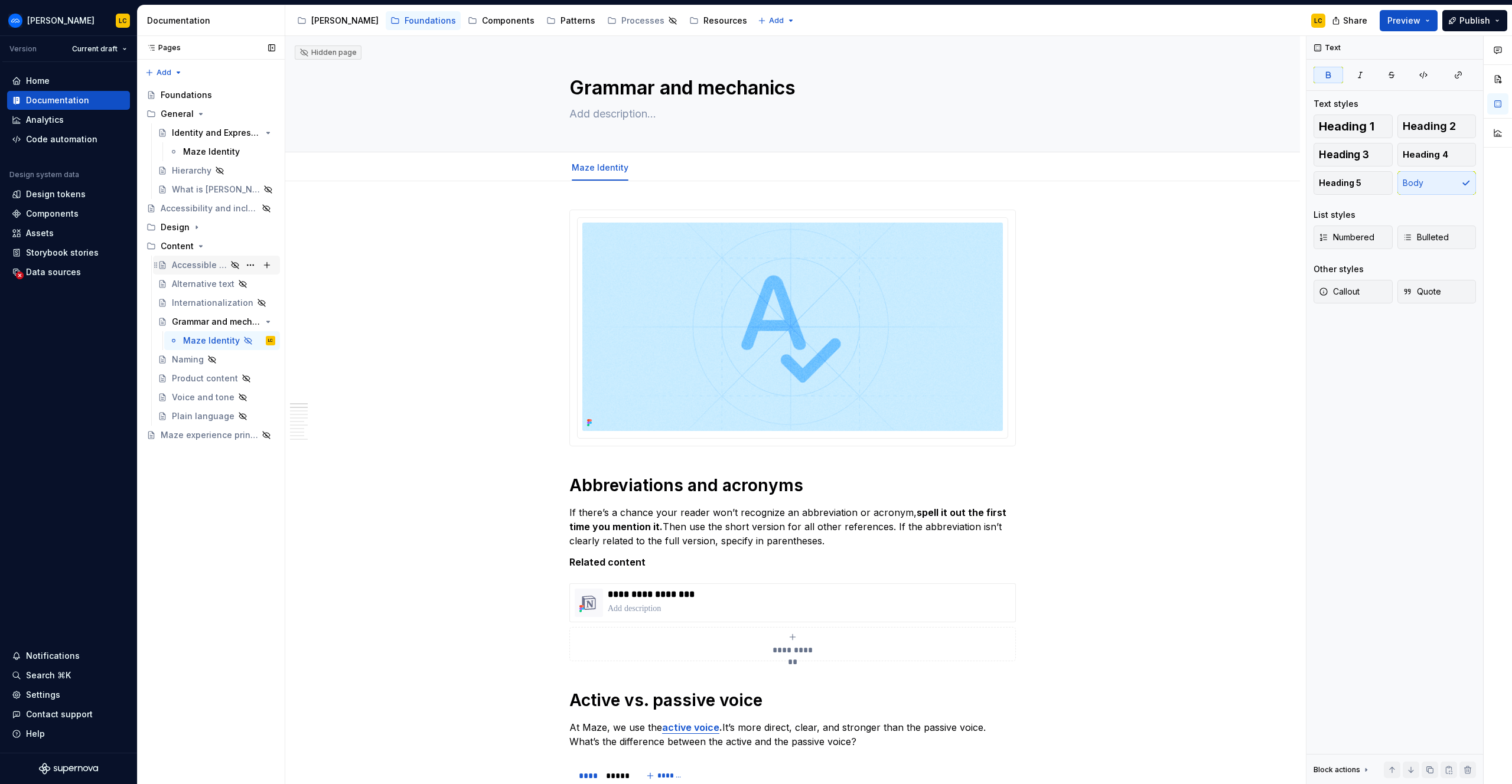
click at [205, 268] on div "Accessible and inclusive language" at bounding box center [199, 265] width 55 height 12
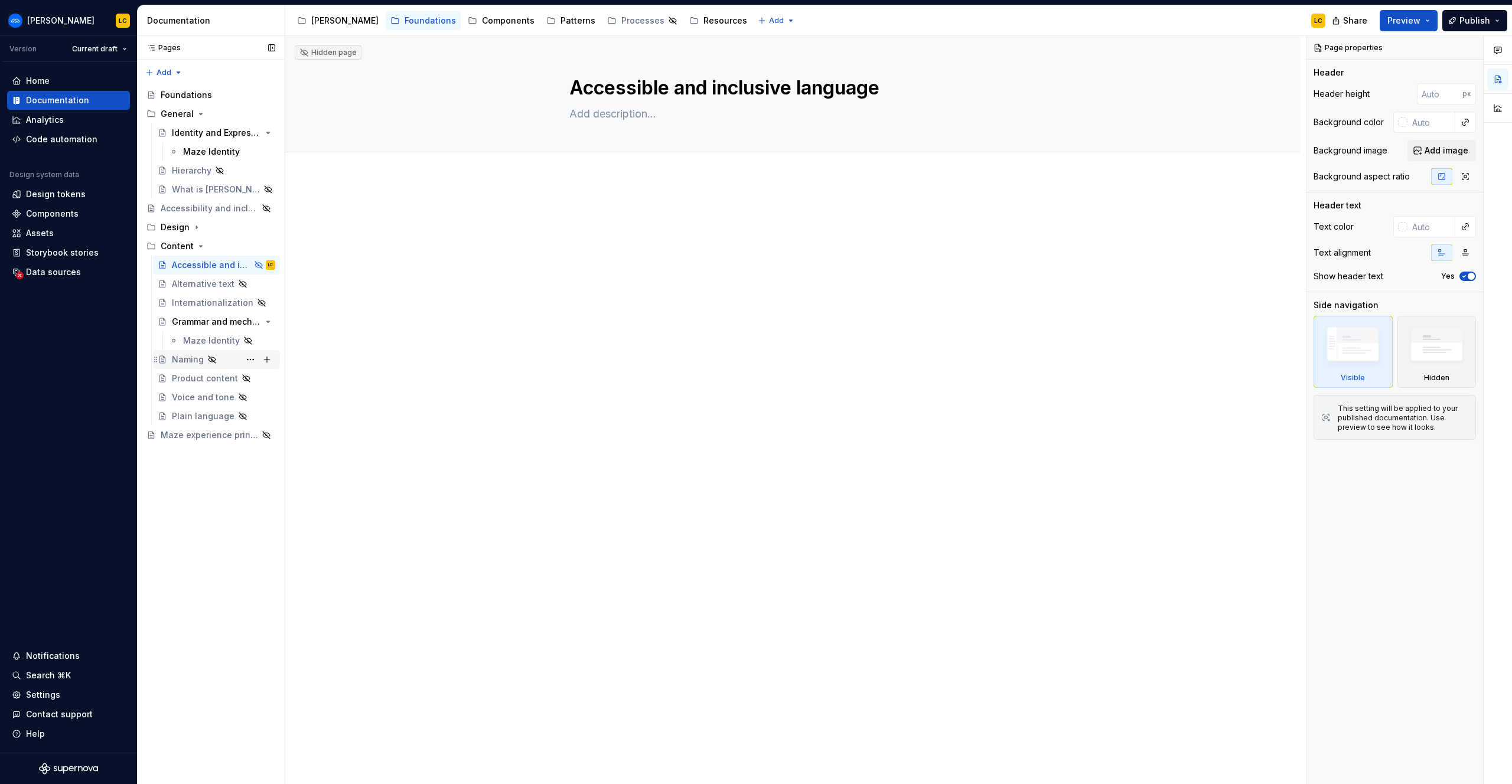
click at [182, 355] on div "Naming" at bounding box center [188, 360] width 32 height 12
click at [187, 374] on div "Product content" at bounding box center [199, 379] width 55 height 12
click at [186, 395] on div "Voice and tone" at bounding box center [199, 397] width 55 height 12
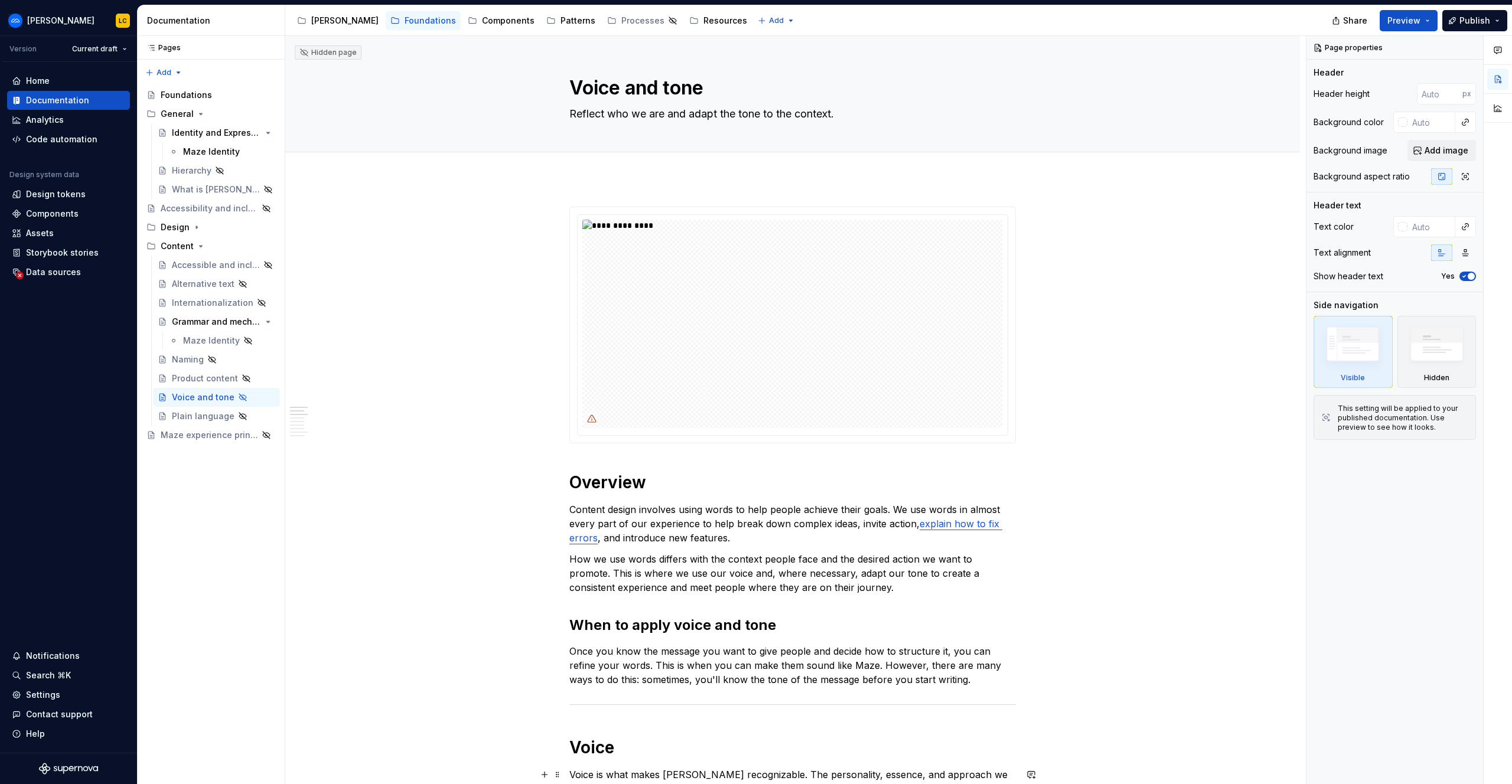
type textarea "*"
